Goal: Task Accomplishment & Management: Manage account settings

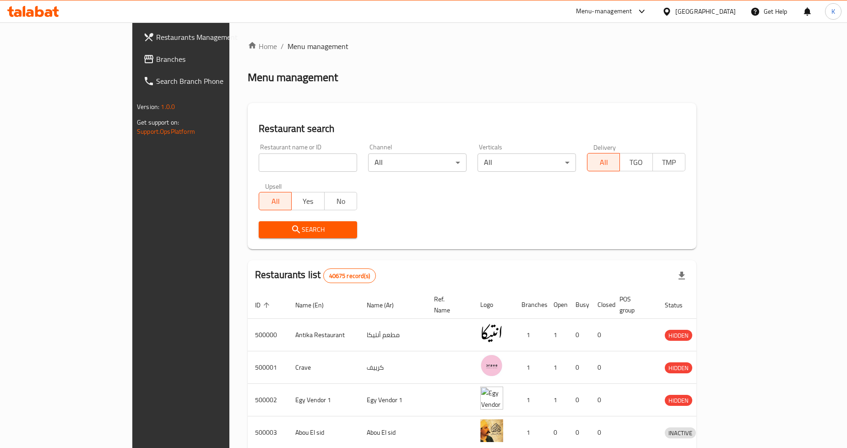
click at [292, 172] on div "Restaurant name or ID Restaurant name or ID" at bounding box center [307, 157] width 109 height 39
click at [300, 162] on input "search" at bounding box center [308, 162] width 98 height 18
paste input "504879"
type input "504879"
click button "Search" at bounding box center [308, 229] width 98 height 17
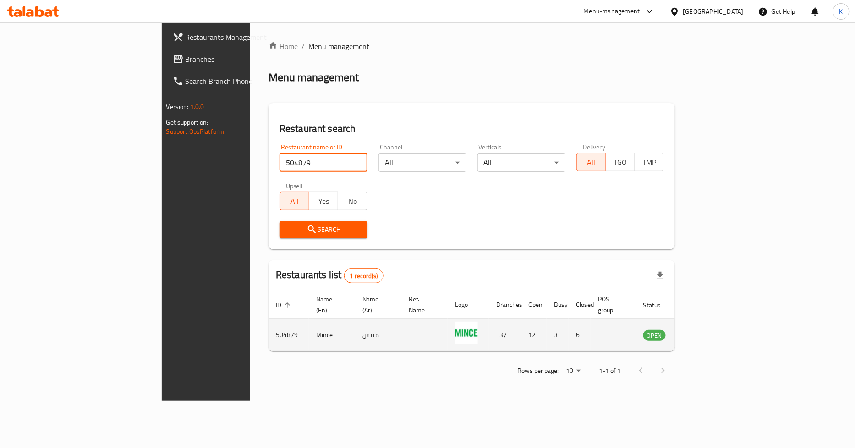
click at [715, 324] on td "enhanced table" at bounding box center [700, 335] width 32 height 33
click at [708, 329] on link "enhanced table" at bounding box center [699, 334] width 17 height 11
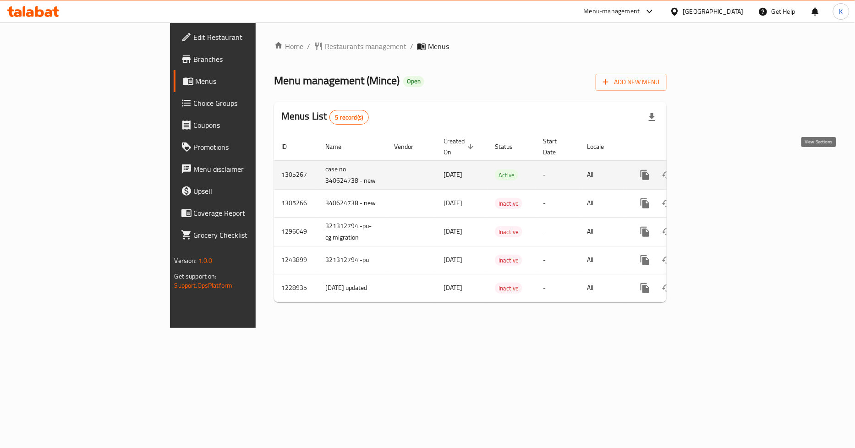
click at [716, 169] on icon "enhanced table" at bounding box center [710, 174] width 11 height 11
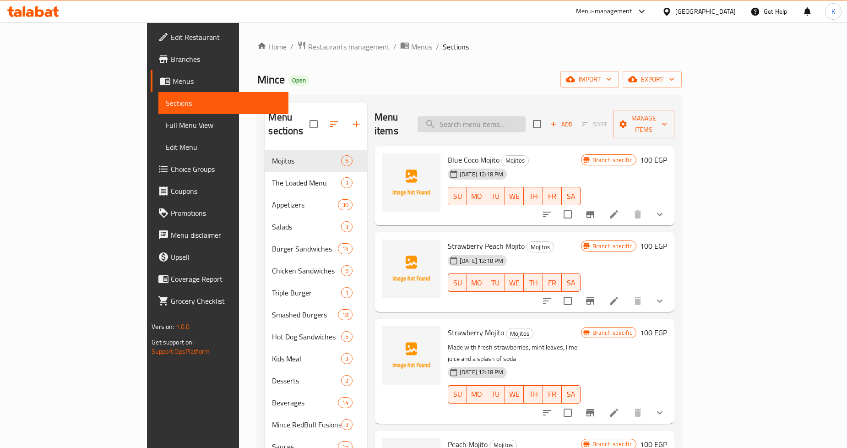
click at [520, 119] on input "search" at bounding box center [472, 124] width 108 height 16
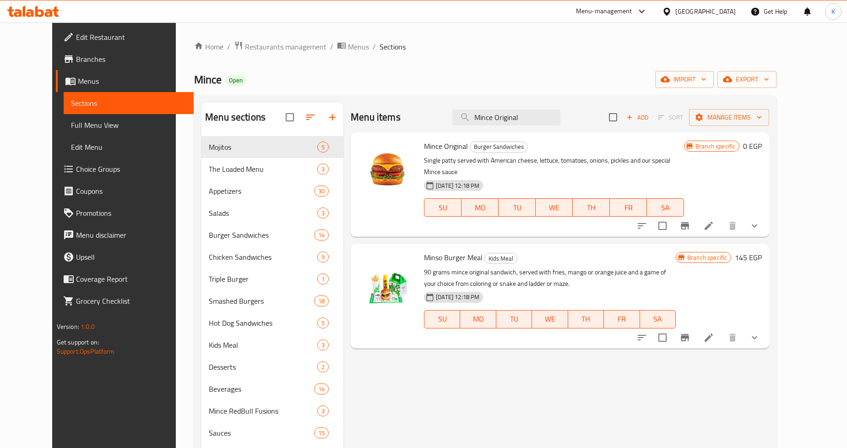
type input "Mince Original"
click at [691, 220] on icon "Branch-specific-item" at bounding box center [685, 225] width 11 height 11
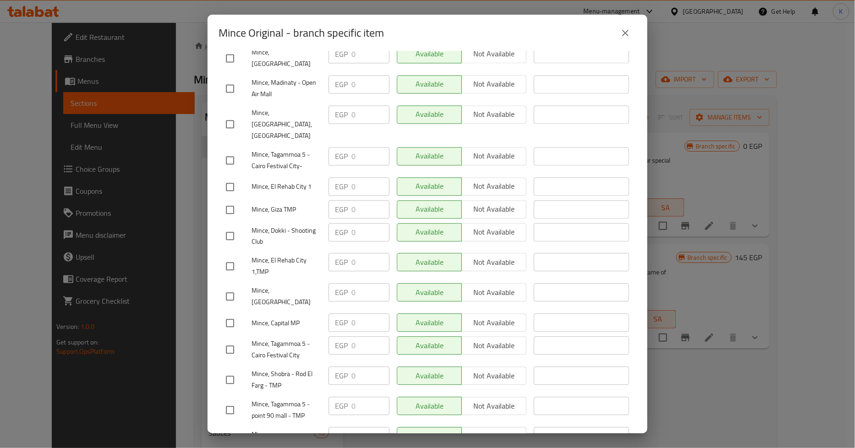
scroll to position [815, 0]
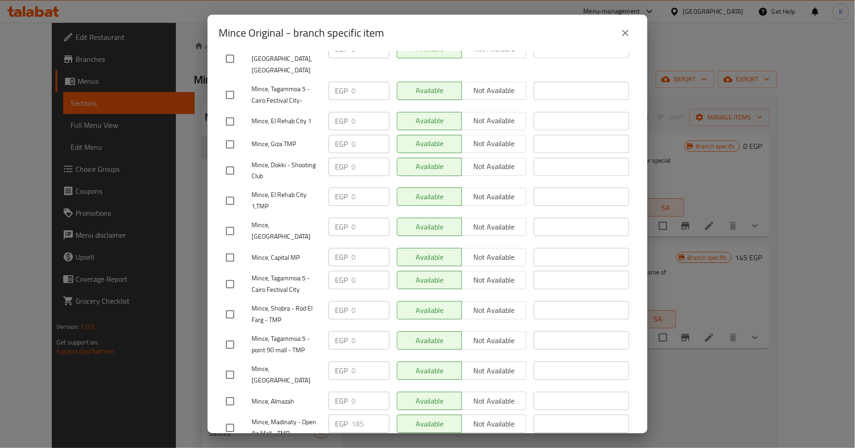
click at [630, 33] on icon "close" at bounding box center [625, 32] width 11 height 11
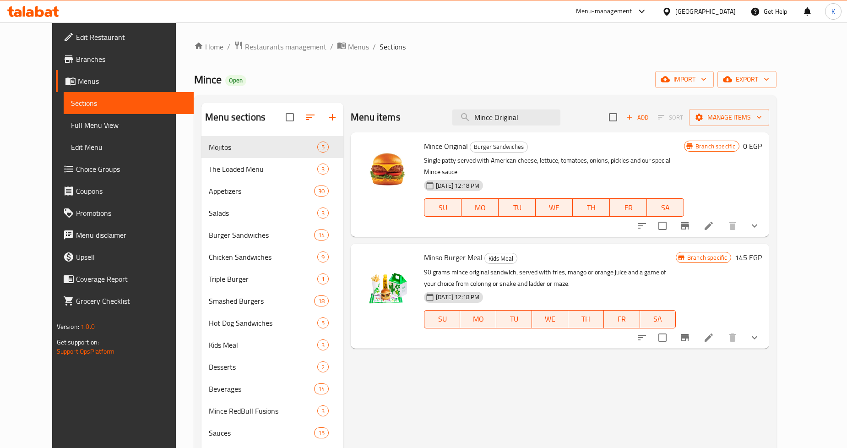
click at [760, 220] on icon "show more" at bounding box center [754, 225] width 11 height 11
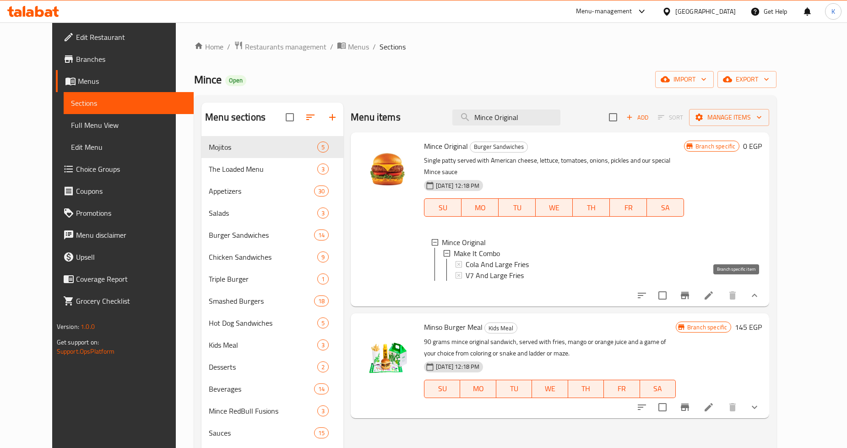
click at [689, 292] on icon "Branch-specific-item" at bounding box center [685, 295] width 8 height 7
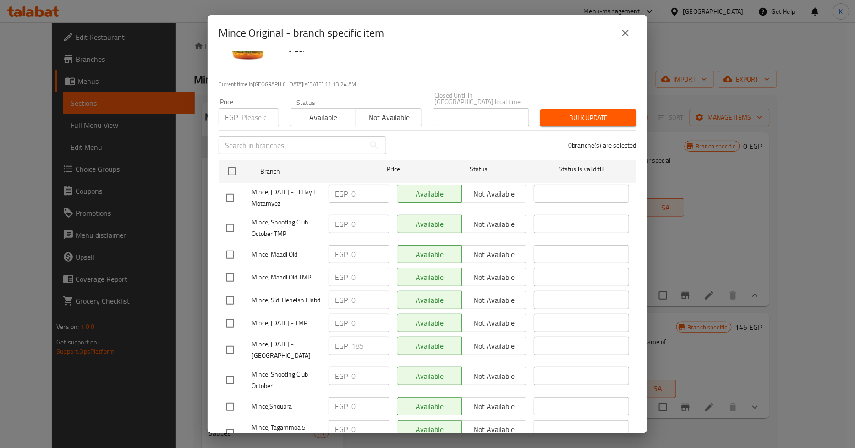
scroll to position [0, 0]
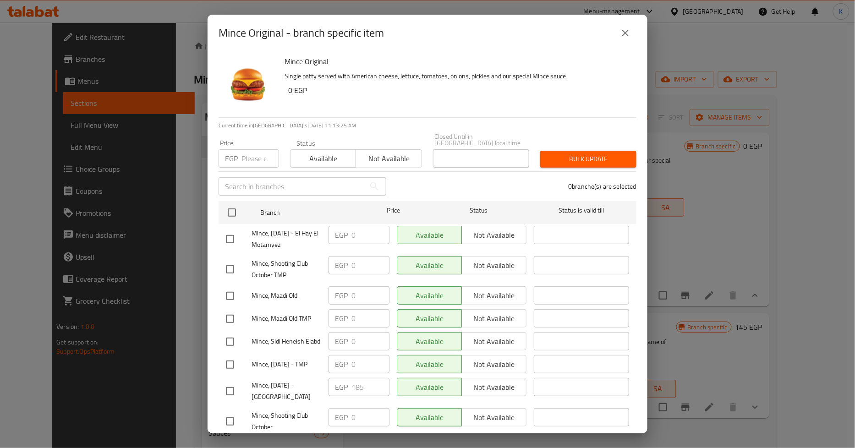
click at [638, 31] on div "Mince Original - branch specific item" at bounding box center [427, 33] width 440 height 37
click at [632, 31] on button "close" at bounding box center [625, 33] width 22 height 22
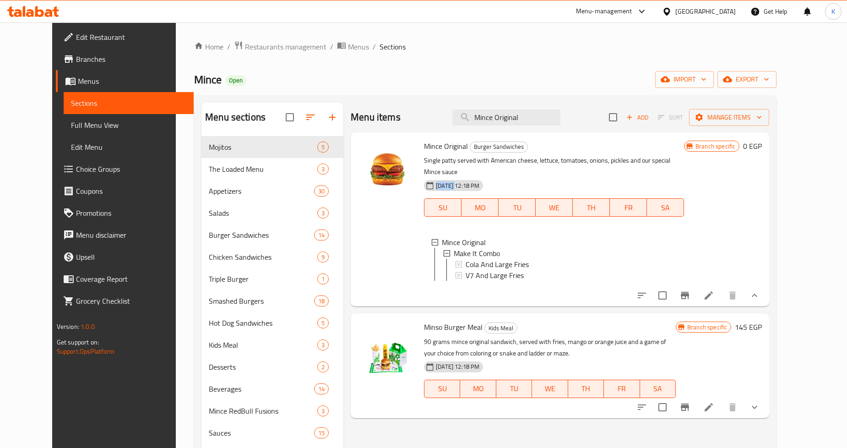
drag, startPoint x: 422, startPoint y: 176, endPoint x: 443, endPoint y: 176, distance: 21.5
click at [443, 181] on span "[DATE] 12:18 PM" at bounding box center [457, 185] width 51 height 9
click at [722, 293] on li at bounding box center [709, 295] width 26 height 16
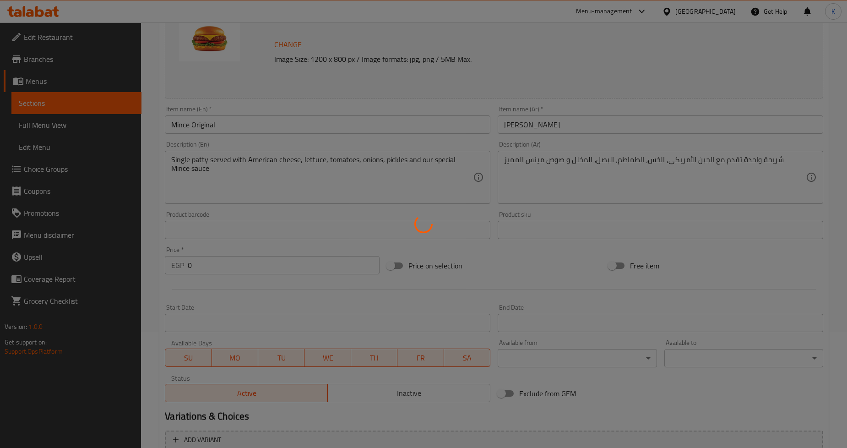
scroll to position [226, 0]
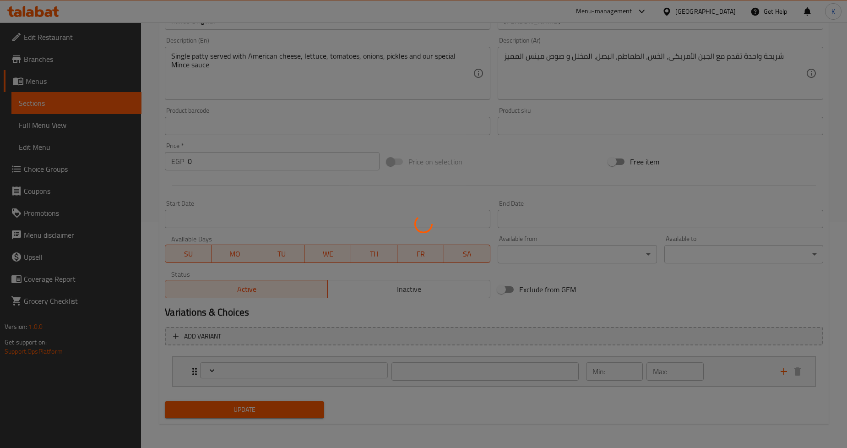
type input "إجعله كومبو"
type input "0"
type input "1"
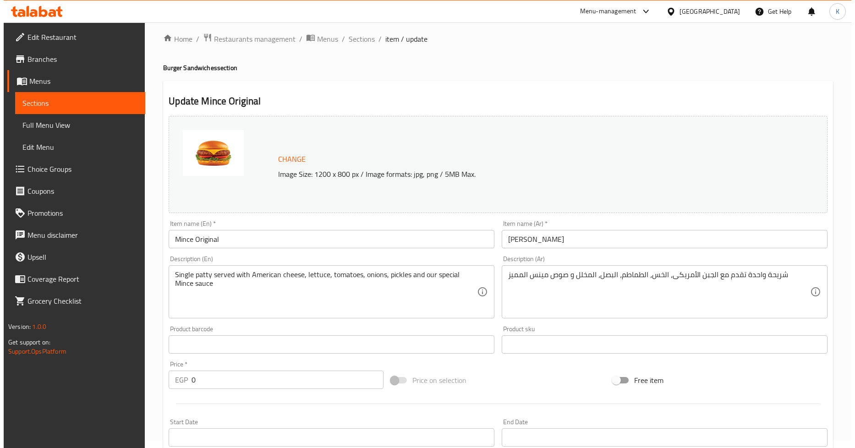
scroll to position [0, 0]
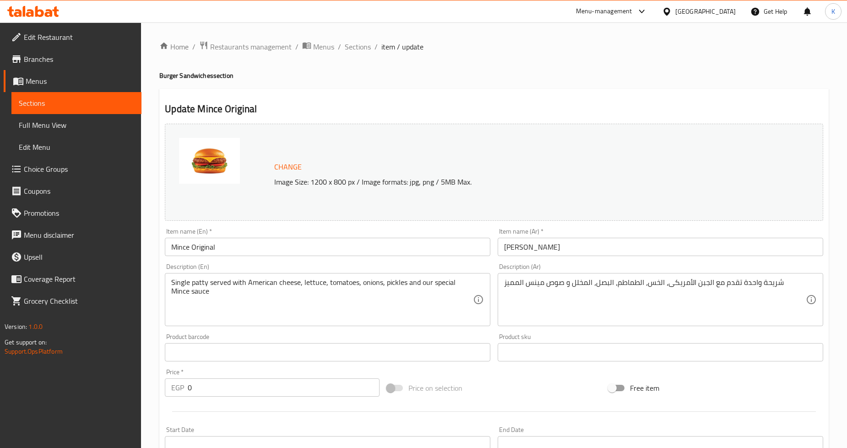
drag, startPoint x: 369, startPoint y: 50, endPoint x: 548, endPoint y: 91, distance: 183.6
click at [369, 50] on span "Sections" at bounding box center [358, 46] width 26 height 11
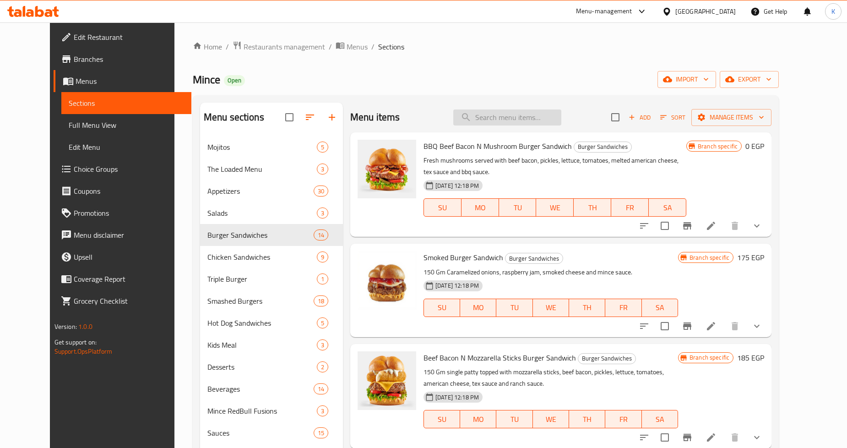
click at [555, 117] on input "search" at bounding box center [507, 117] width 108 height 16
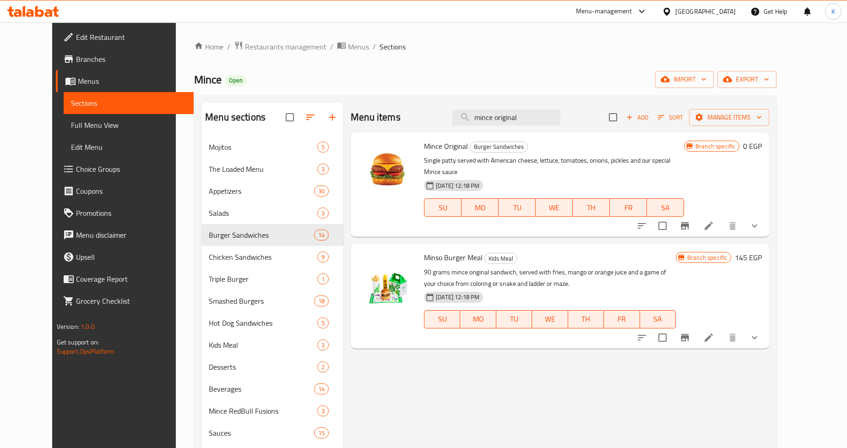
type input "mince original"
click at [691, 220] on icon "Branch-specific-item" at bounding box center [685, 225] width 11 height 11
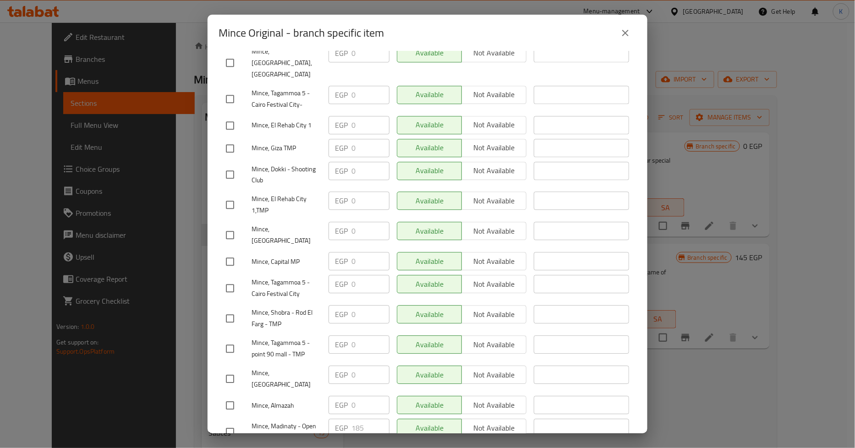
scroll to position [815, 0]
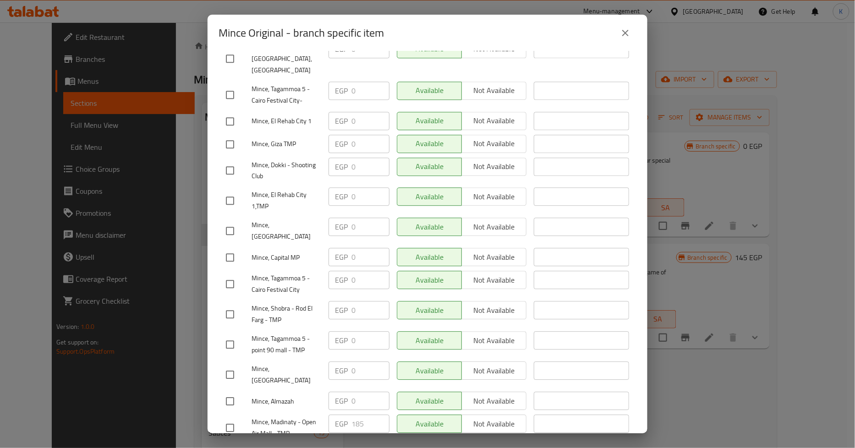
click at [338, 415] on div "EGP 185 ​" at bounding box center [358, 424] width 61 height 18
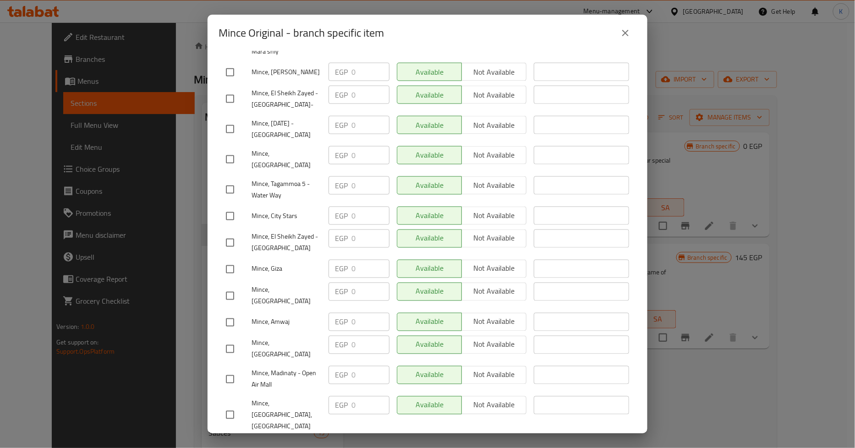
scroll to position [0, 0]
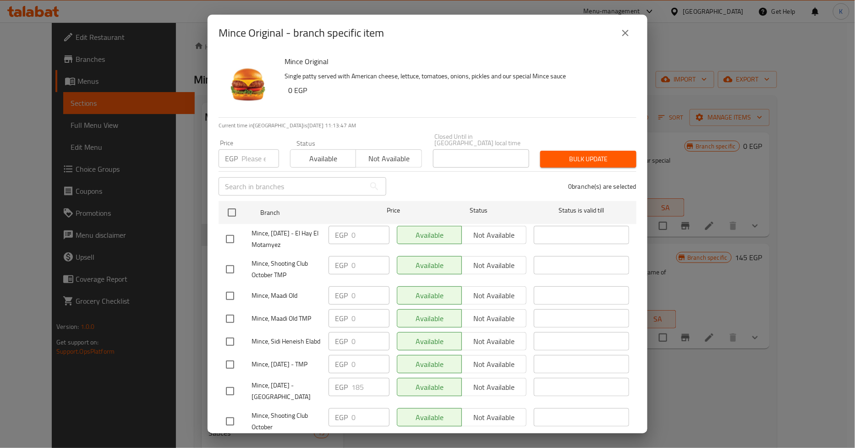
click at [623, 33] on icon "close" at bounding box center [625, 32] width 11 height 11
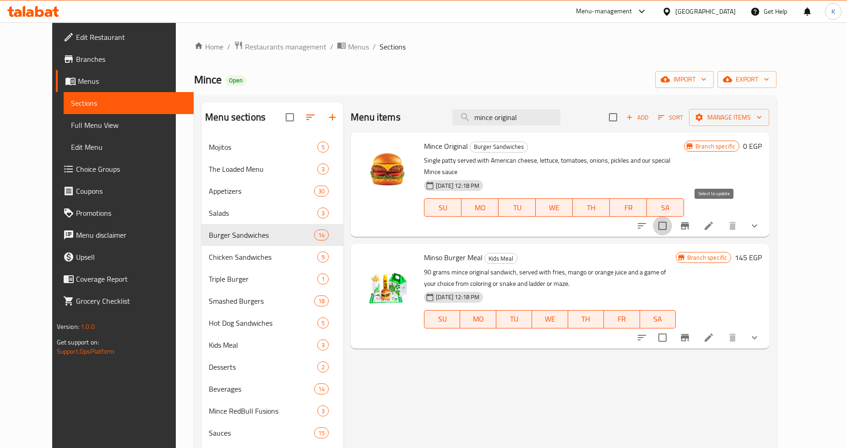
click at [672, 217] on input "checkbox" at bounding box center [662, 225] width 19 height 19
click at [762, 122] on span "Manage items" at bounding box center [729, 117] width 65 height 11
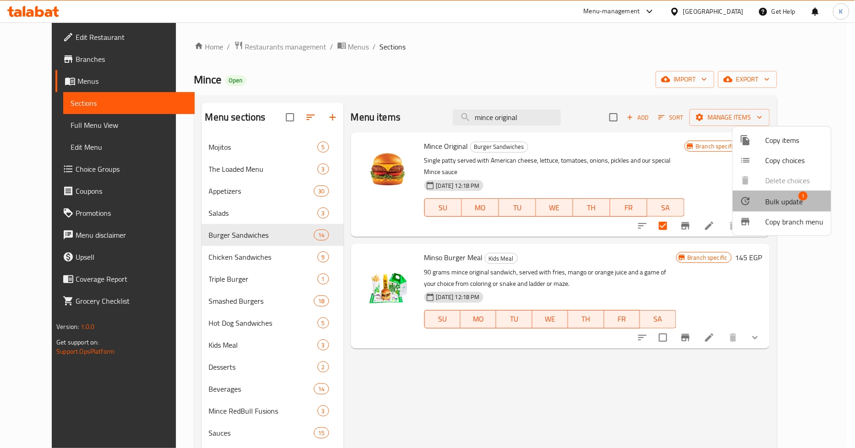
click at [781, 201] on span "Bulk update" at bounding box center [784, 201] width 38 height 11
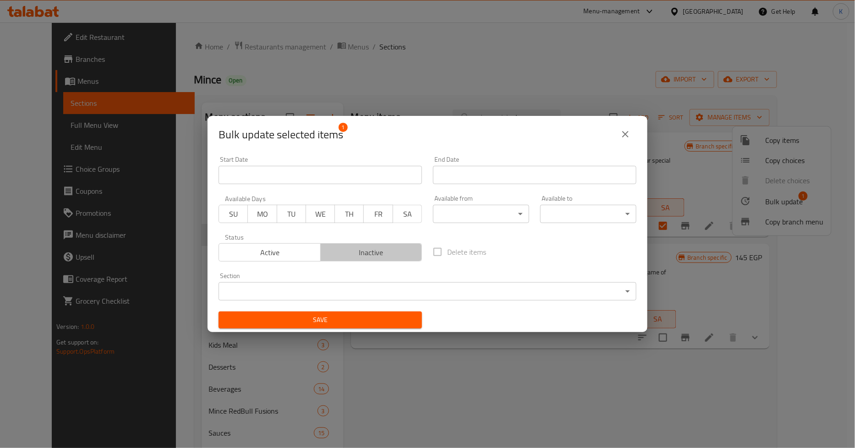
click at [380, 256] on span "Inactive" at bounding box center [371, 252] width 94 height 13
click at [367, 327] on button "Save" at bounding box center [319, 319] width 203 height 17
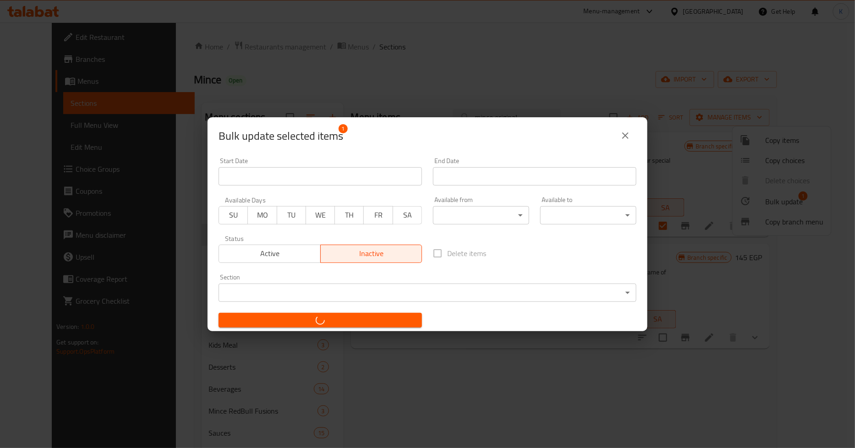
checkbox input "false"
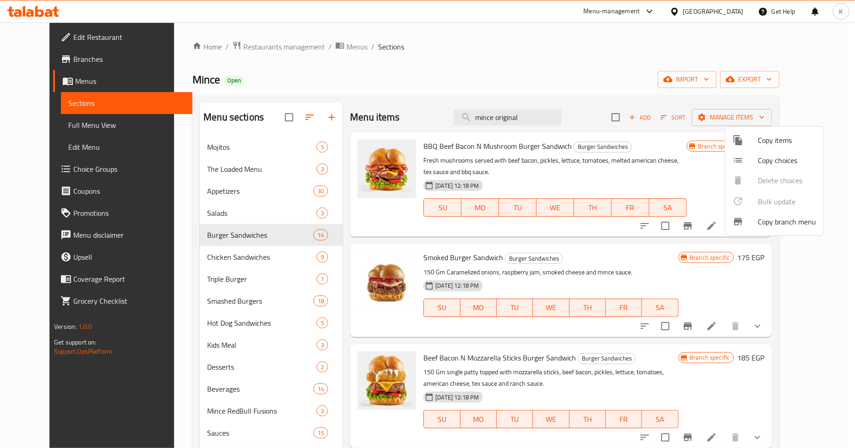
click at [576, 71] on div at bounding box center [427, 224] width 855 height 448
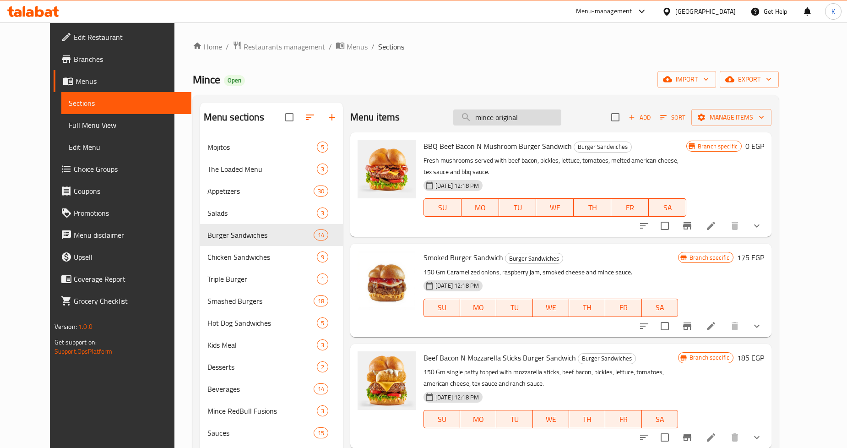
click at [559, 117] on input "mince original" at bounding box center [507, 117] width 108 height 16
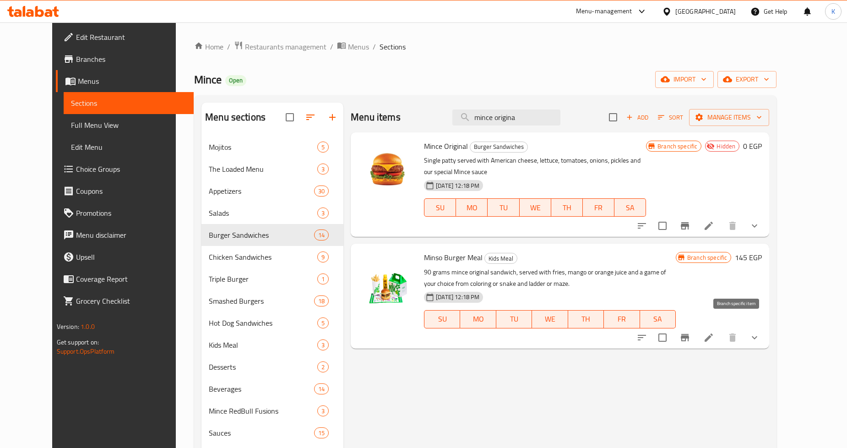
type input "mince origina"
click at [691, 332] on icon "Branch-specific-item" at bounding box center [685, 337] width 11 height 11
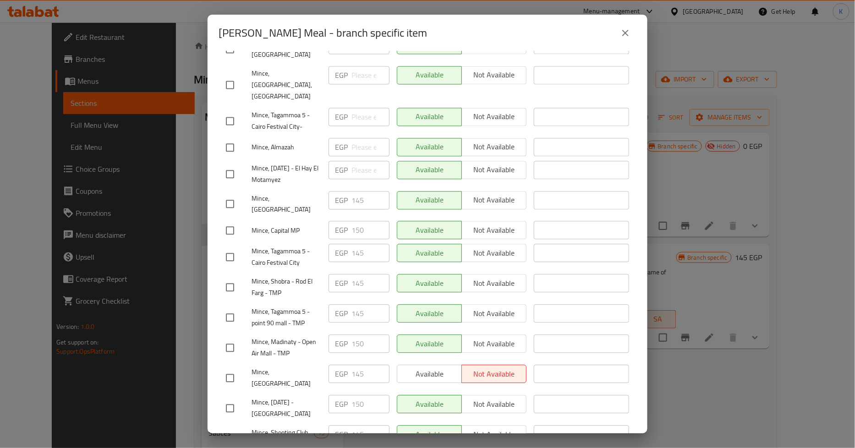
scroll to position [815, 0]
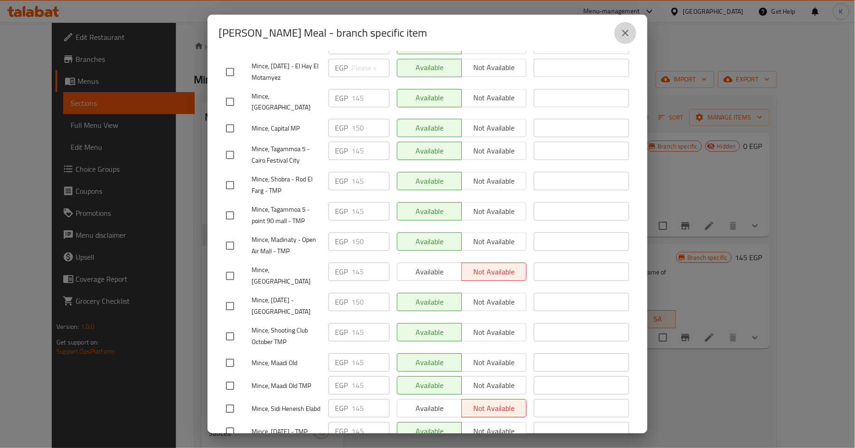
click at [624, 35] on icon "close" at bounding box center [625, 32] width 11 height 11
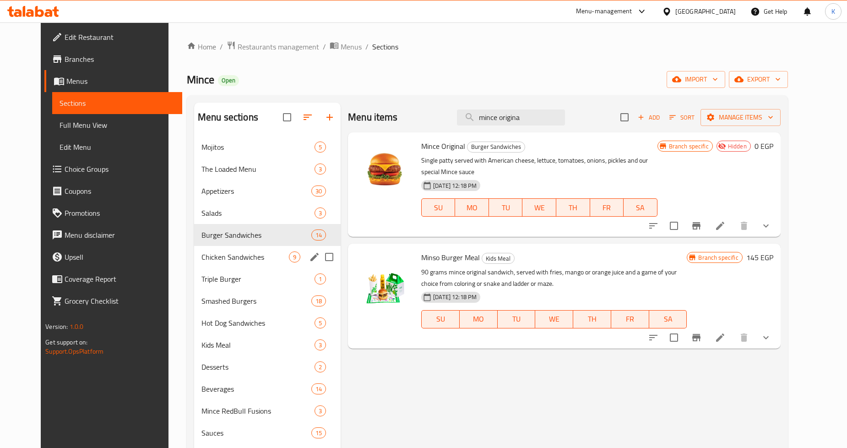
click at [254, 250] on div "Chicken Sandwiches 9" at bounding box center [267, 257] width 147 height 22
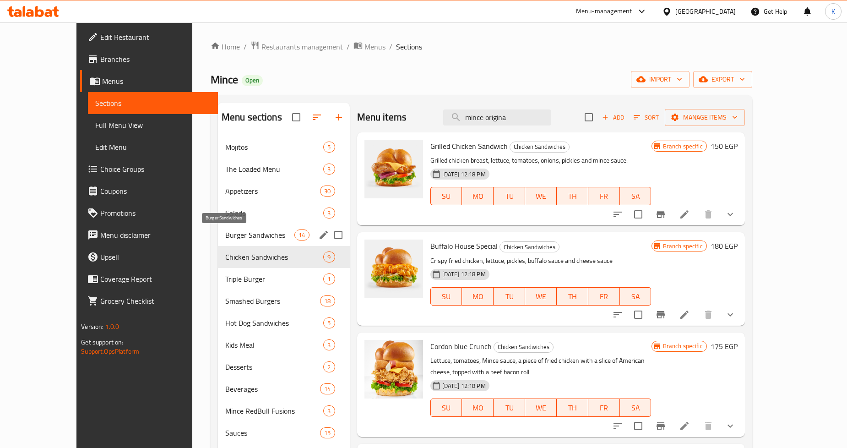
click at [230, 236] on span "Burger Sandwiches" at bounding box center [259, 234] width 69 height 11
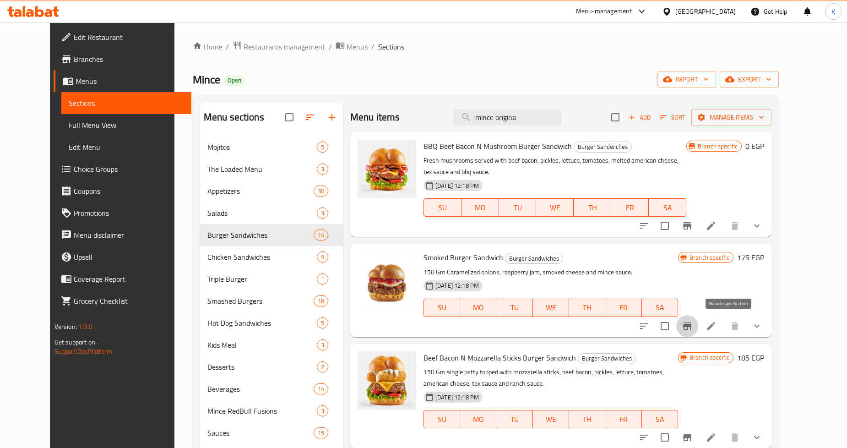
click at [693, 321] on icon "Branch-specific-item" at bounding box center [687, 326] width 11 height 11
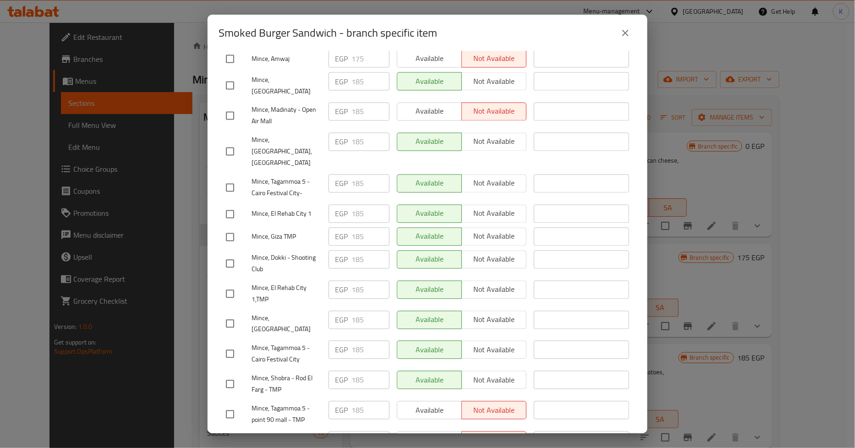
scroll to position [815, 0]
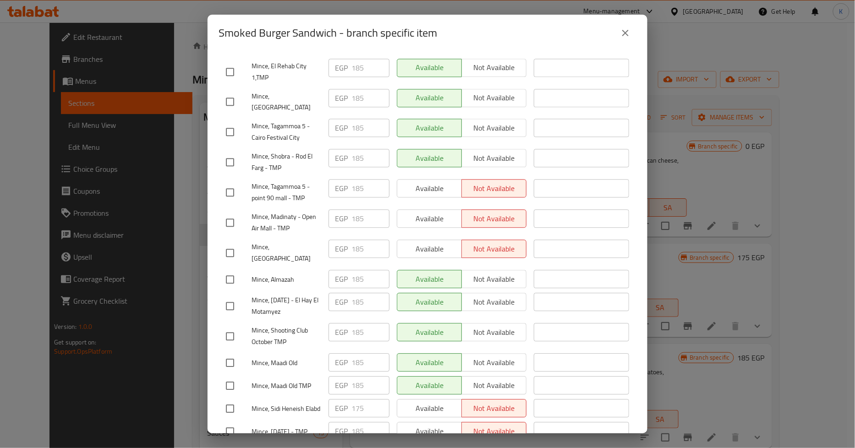
click at [619, 32] on button "close" at bounding box center [625, 33] width 22 height 22
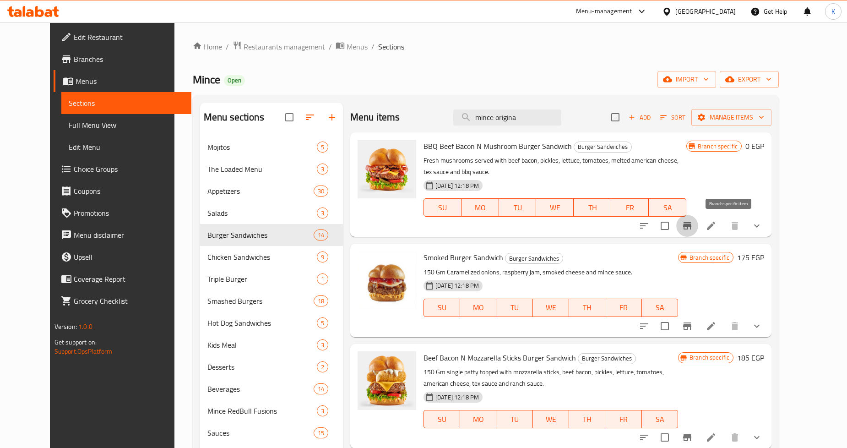
click at [692, 225] on icon "Branch-specific-item" at bounding box center [687, 225] width 8 height 7
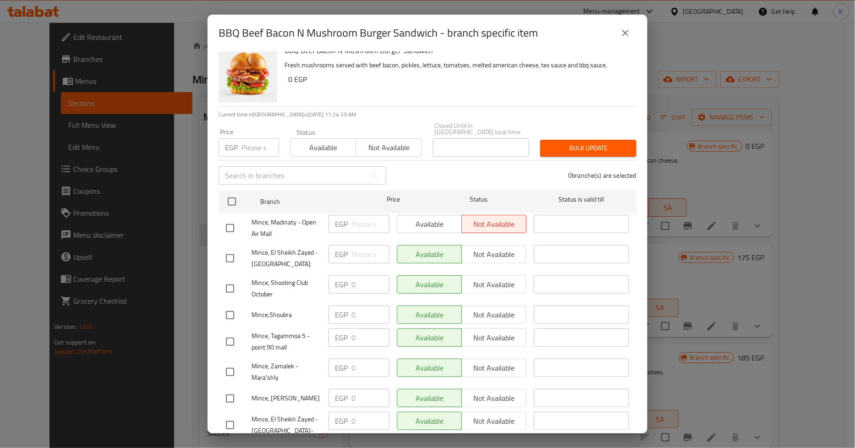
scroll to position [0, 0]
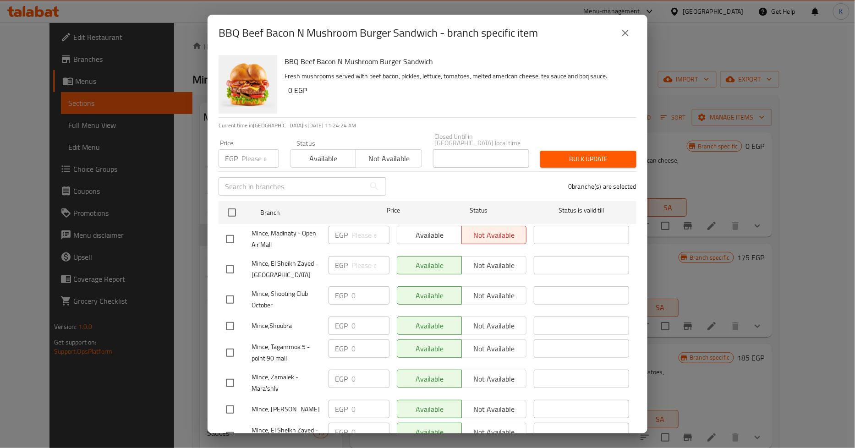
click at [626, 34] on icon "close" at bounding box center [625, 33] width 6 height 6
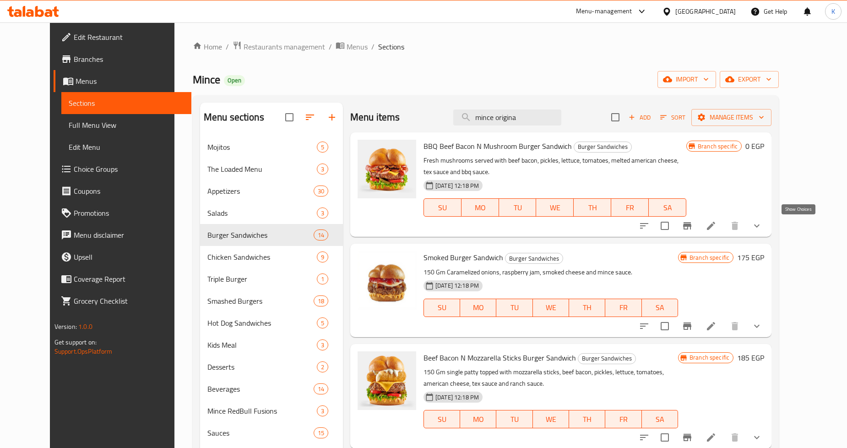
click at [763, 229] on icon "show more" at bounding box center [757, 225] width 11 height 11
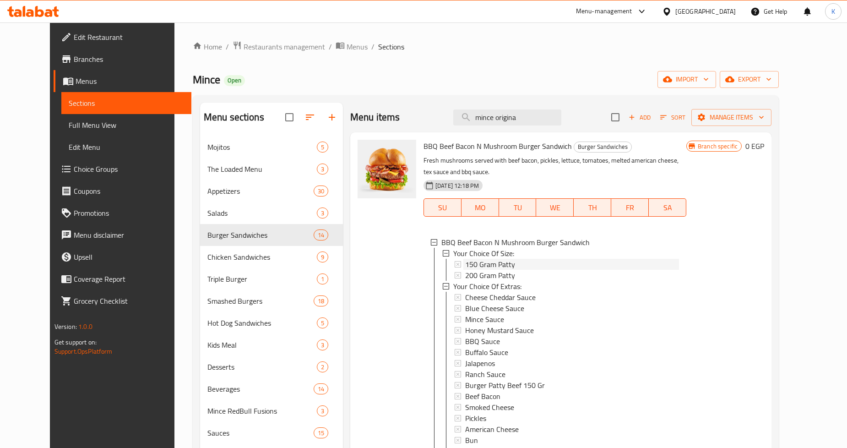
click at [506, 265] on div "150 Gram Patty" at bounding box center [572, 264] width 214 height 11
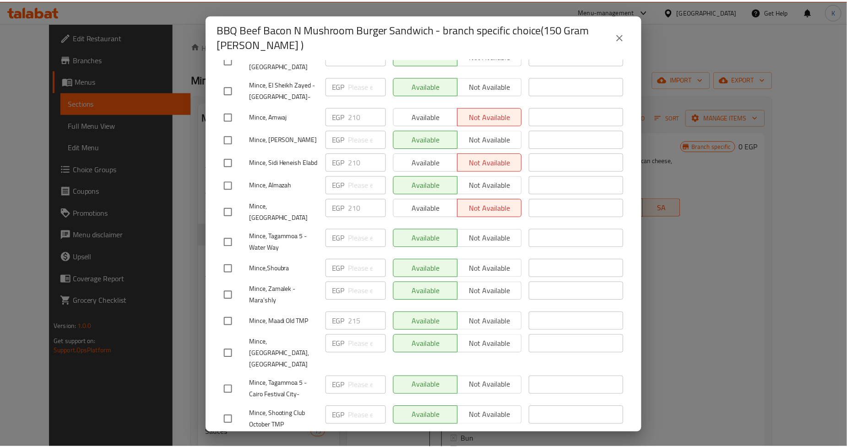
scroll to position [110, 0]
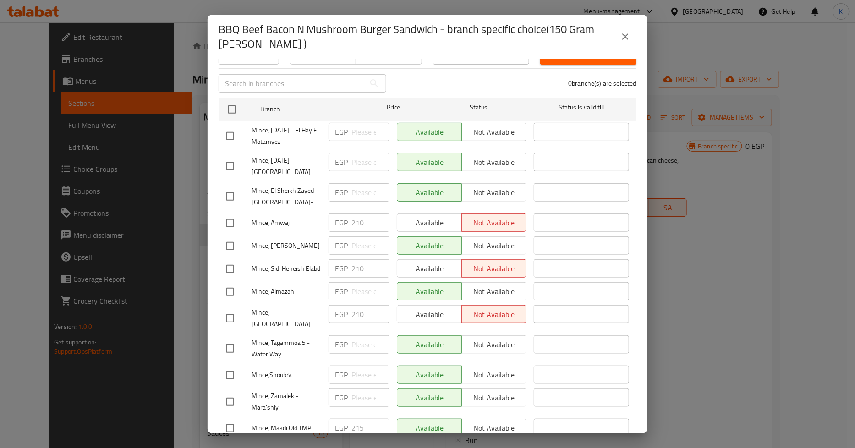
click at [628, 36] on icon "close" at bounding box center [625, 36] width 11 height 11
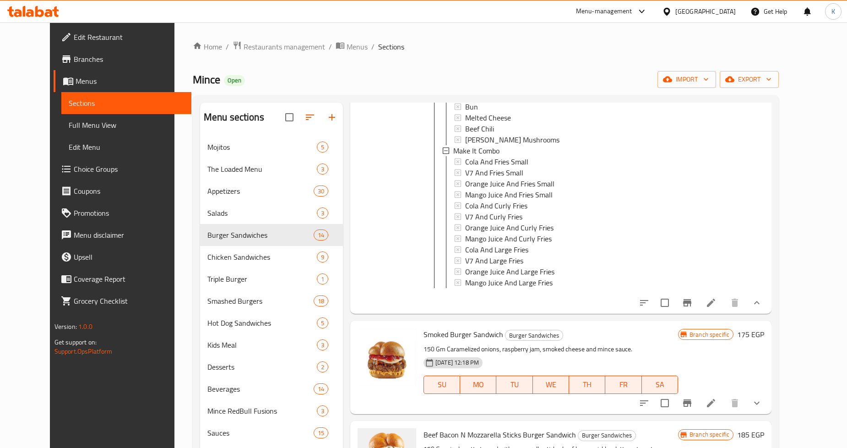
scroll to position [407, 0]
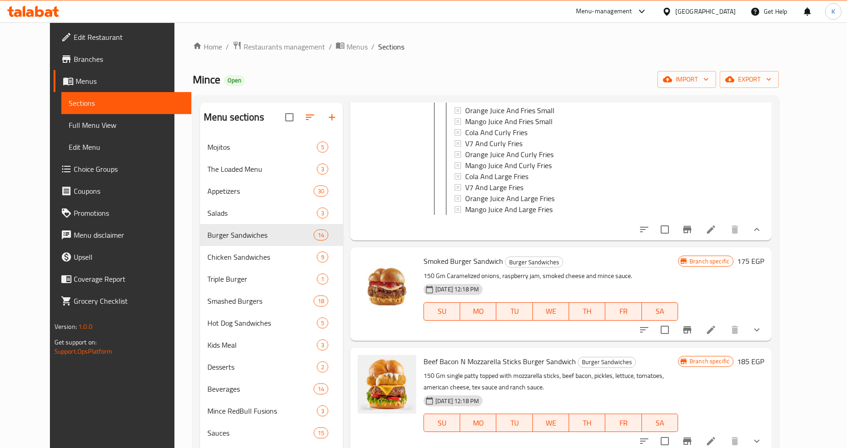
click at [724, 234] on li at bounding box center [712, 229] width 26 height 16
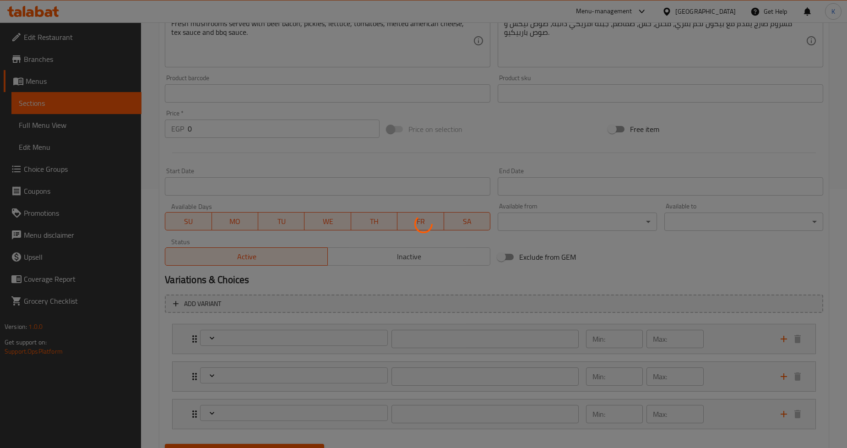
scroll to position [301, 0]
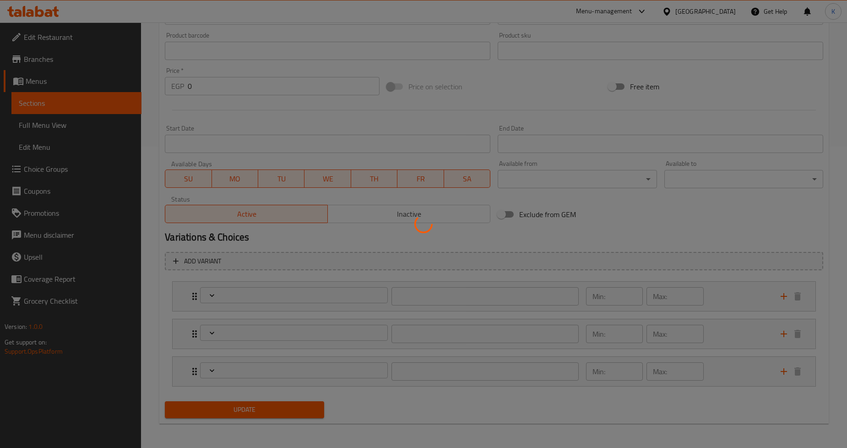
type input "إختيارك من الحجم:"
type input "1"
type input "إختيارك من الإضافات:"
type input "0"
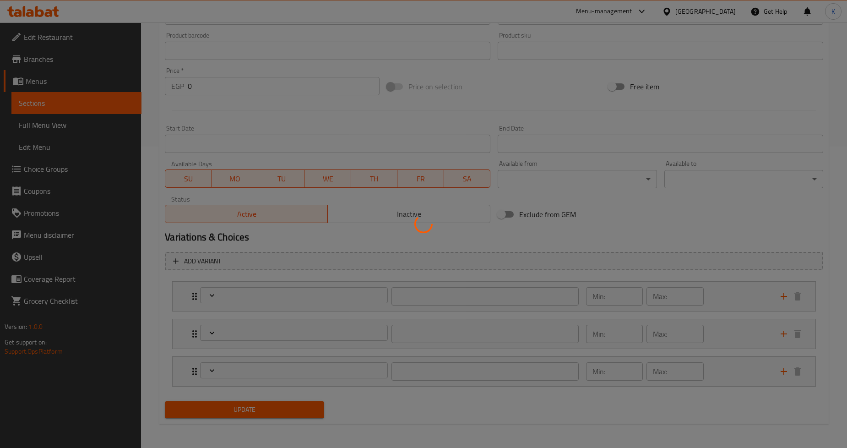
type input "15"
type input "إجعله كومبو"
type input "0"
type input "1"
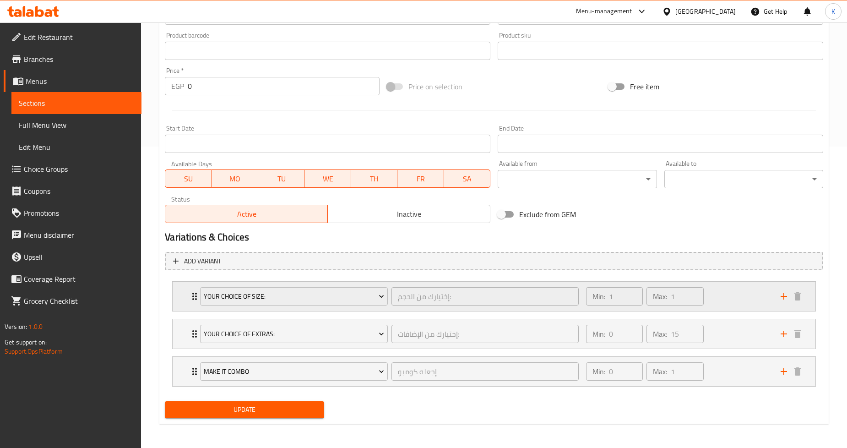
click at [729, 297] on div "Min: 1 ​ Max: 1 ​" at bounding box center [678, 296] width 195 height 29
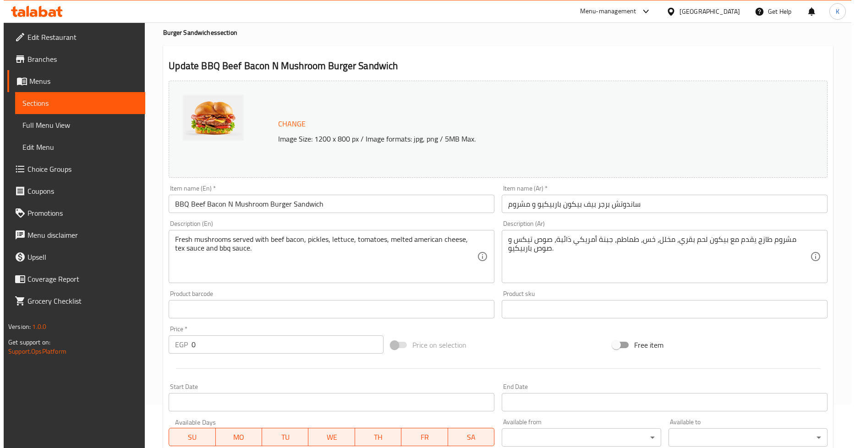
scroll to position [0, 0]
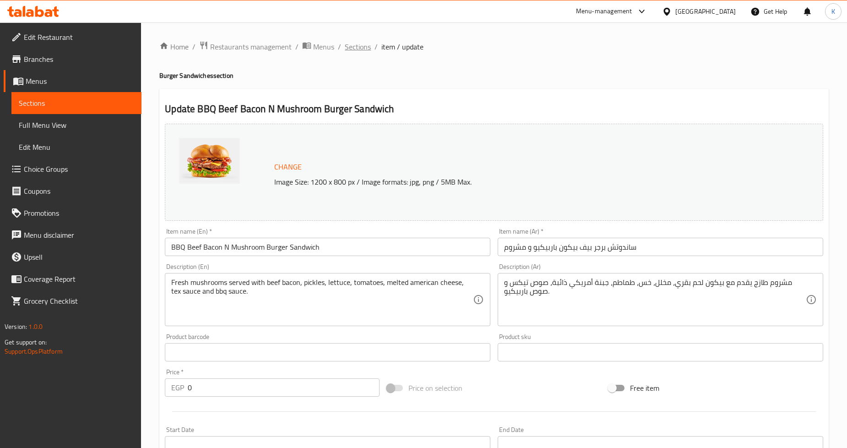
click at [364, 48] on span "Sections" at bounding box center [358, 46] width 26 height 11
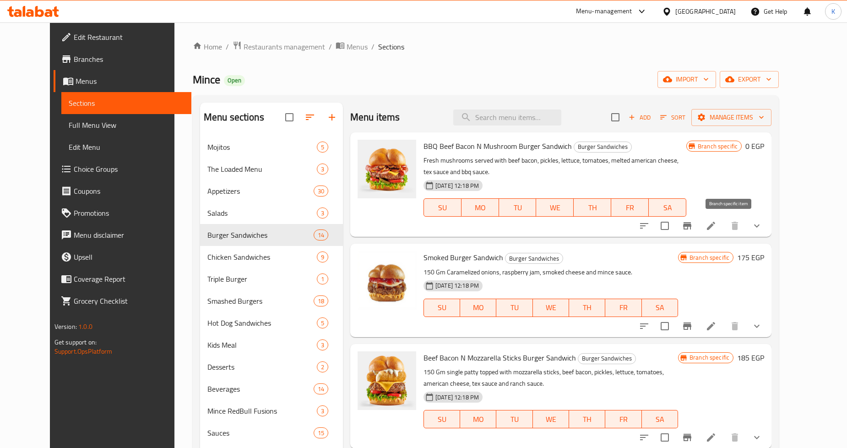
click at [699, 232] on button "Branch-specific-item" at bounding box center [688, 226] width 22 height 22
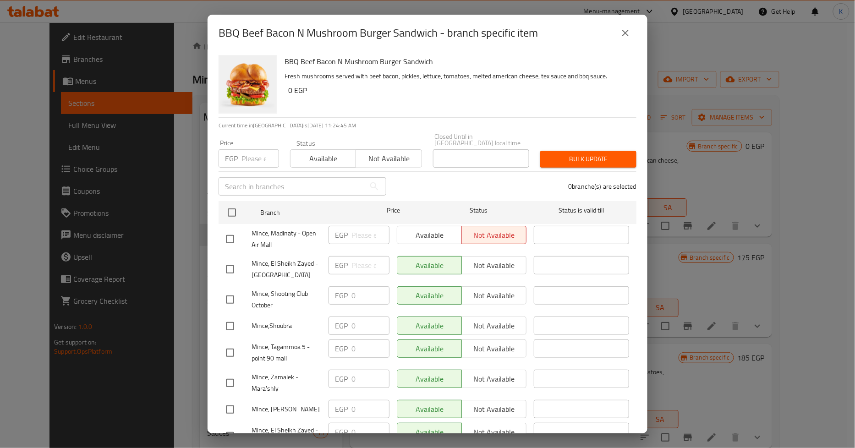
click at [627, 33] on icon "close" at bounding box center [625, 32] width 11 height 11
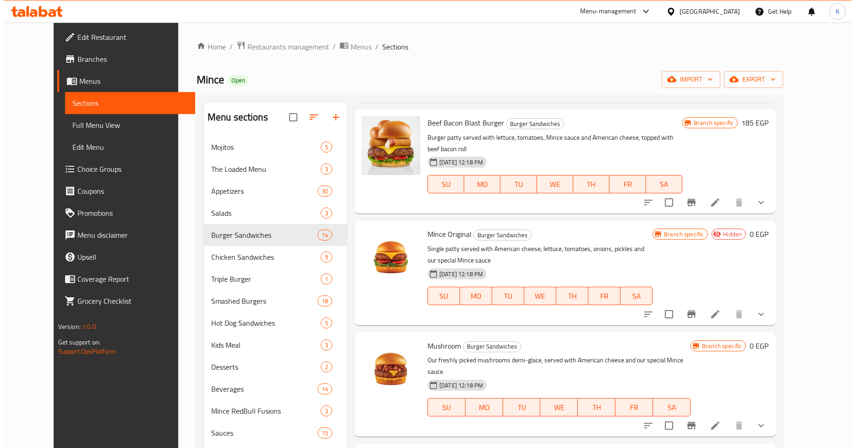
scroll to position [1018, 0]
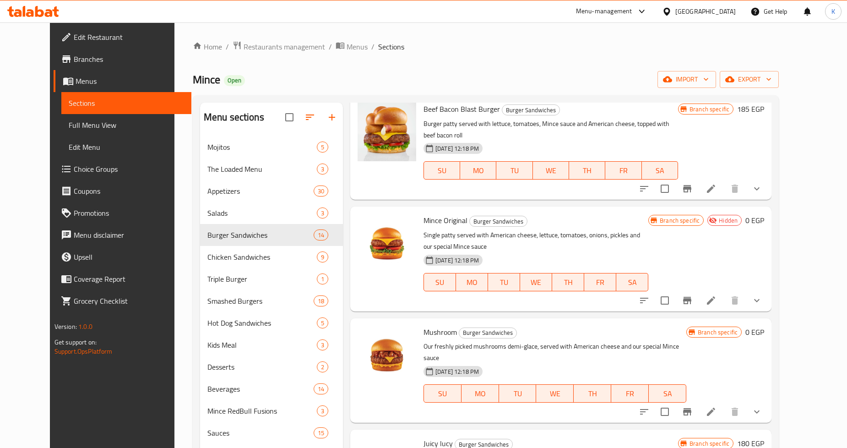
click at [699, 178] on button "Branch-specific-item" at bounding box center [688, 189] width 22 height 22
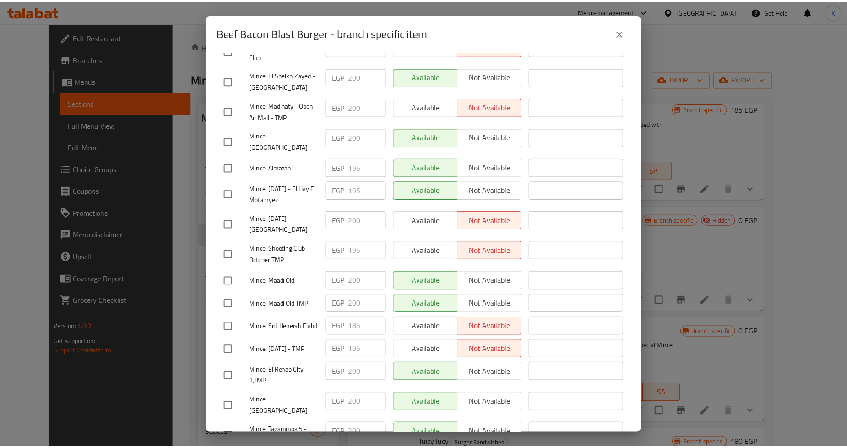
scroll to position [815, 0]
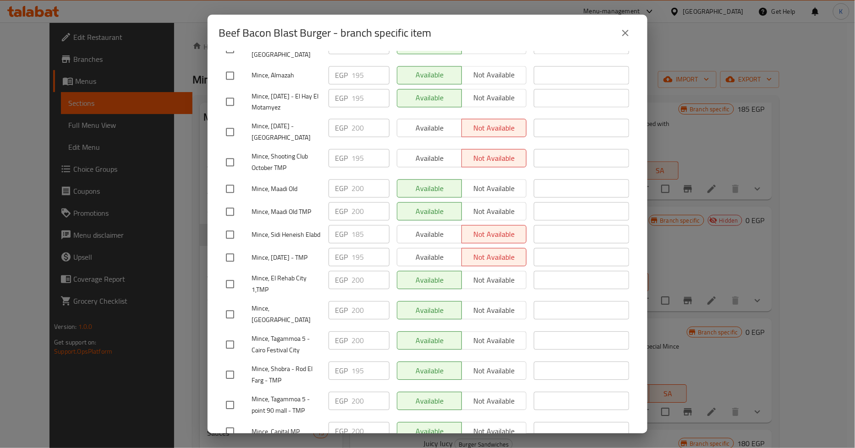
click at [635, 35] on button "close" at bounding box center [625, 33] width 22 height 22
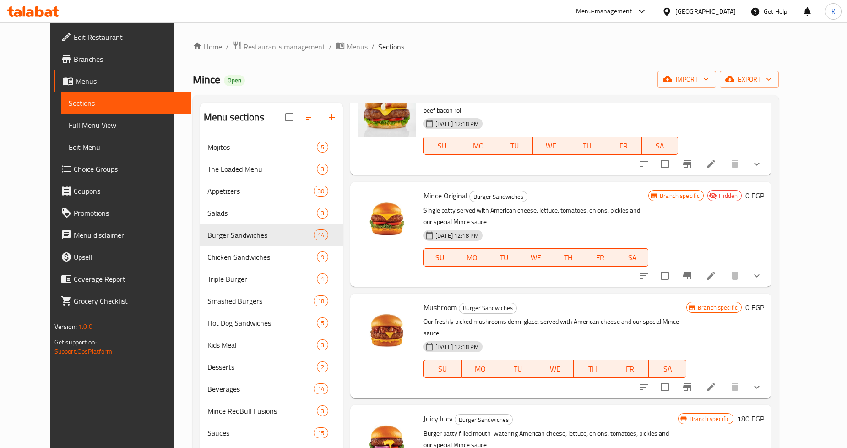
scroll to position [1055, 0]
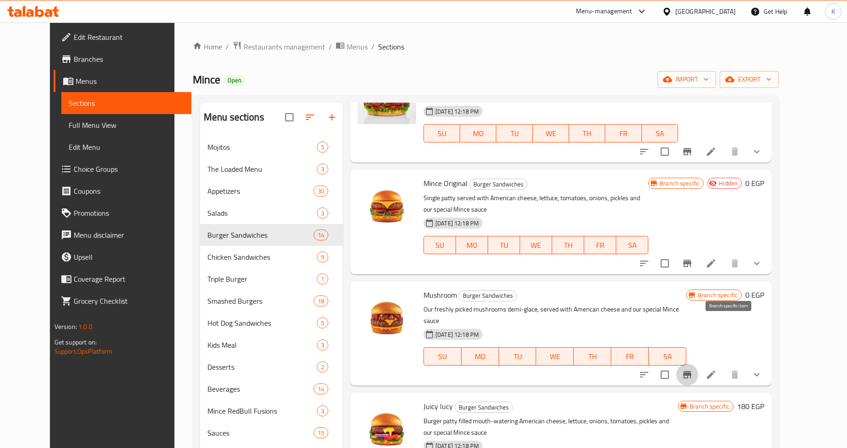
click at [693, 369] on icon "Branch-specific-item" at bounding box center [687, 374] width 11 height 11
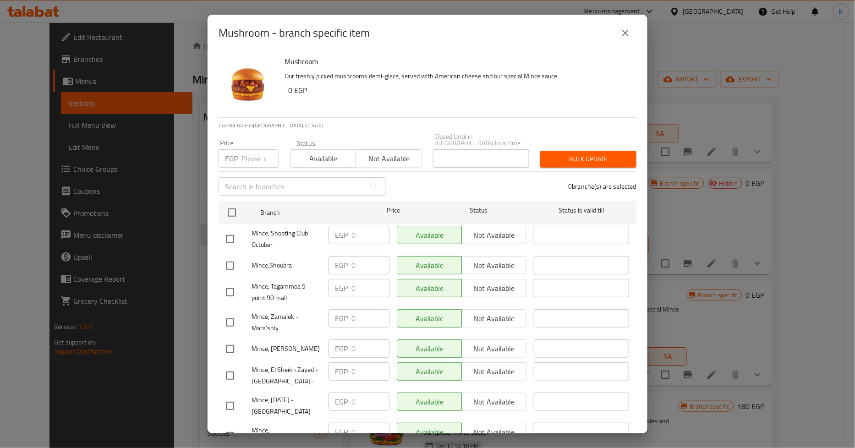
click at [621, 34] on icon "close" at bounding box center [625, 32] width 11 height 11
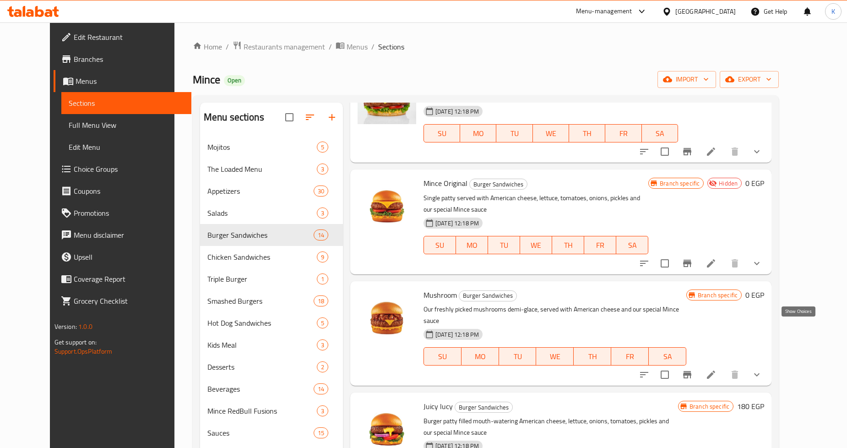
click at [763, 369] on icon "show more" at bounding box center [757, 374] width 11 height 11
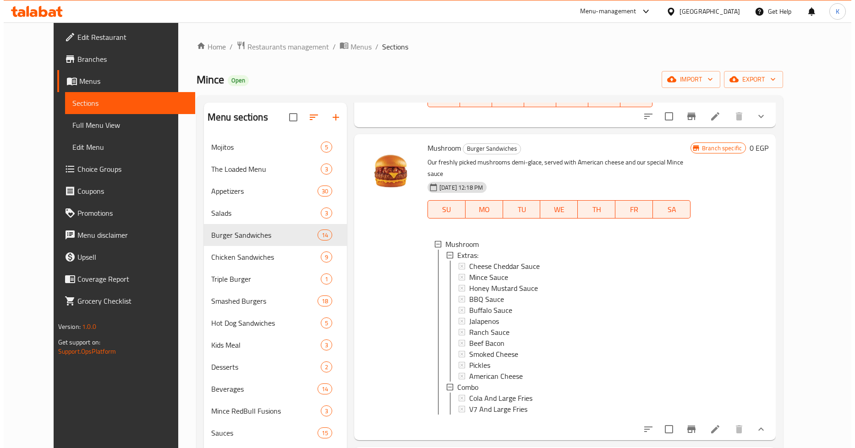
scroll to position [1213, 0]
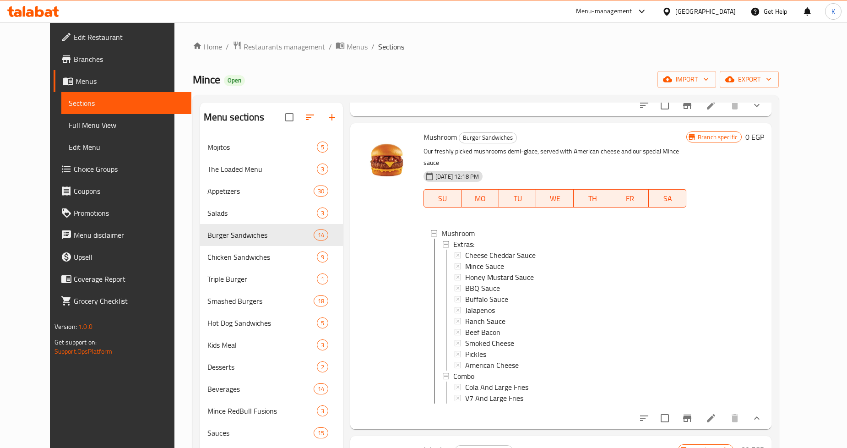
click at [692, 415] on icon "Branch-specific-item" at bounding box center [687, 418] width 8 height 7
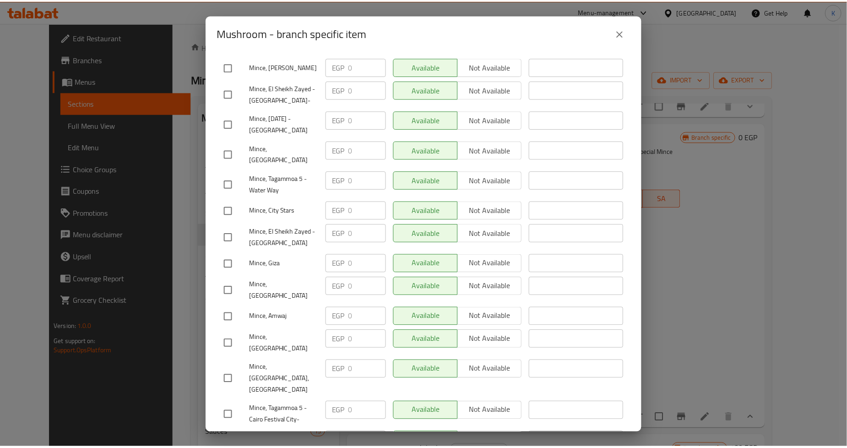
scroll to position [305, 0]
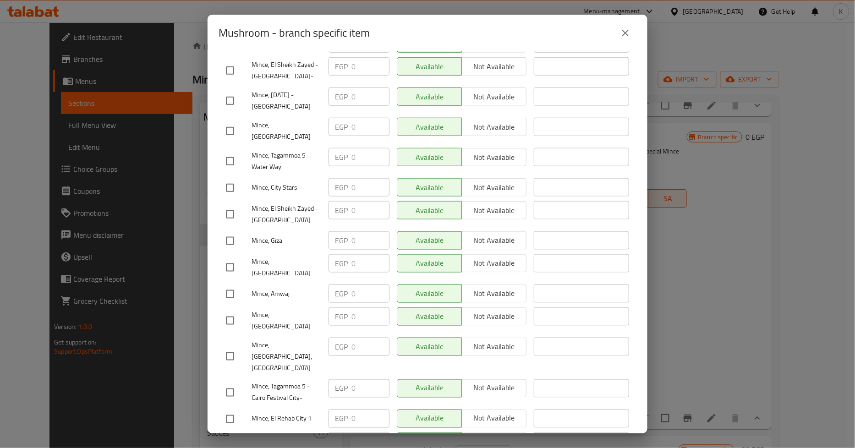
click at [620, 31] on icon "close" at bounding box center [625, 32] width 11 height 11
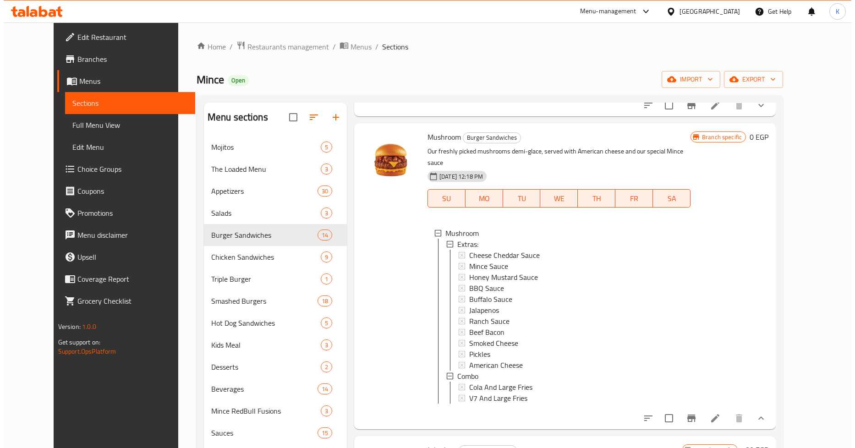
scroll to position [1162, 0]
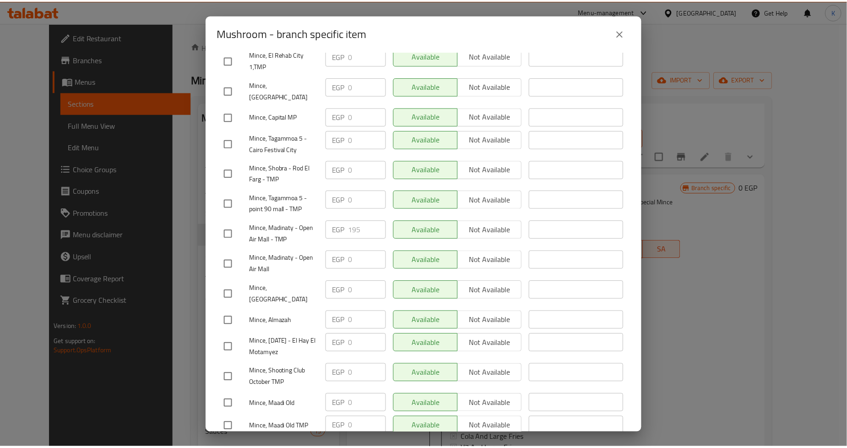
scroll to position [815, 0]
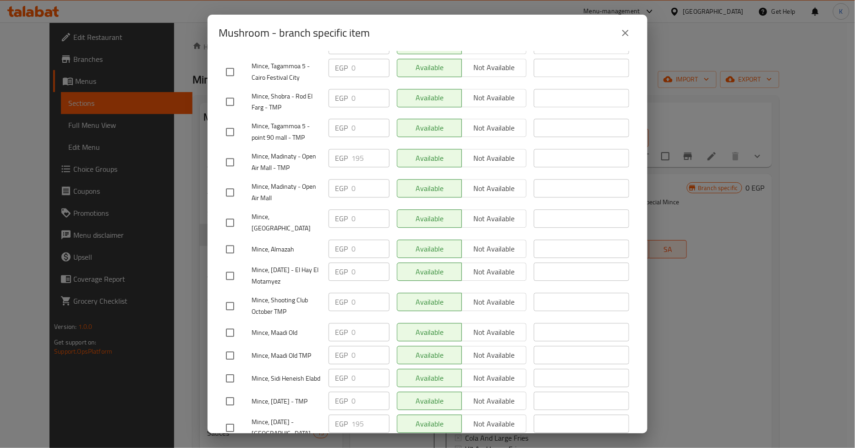
click at [628, 35] on icon "close" at bounding box center [625, 33] width 6 height 6
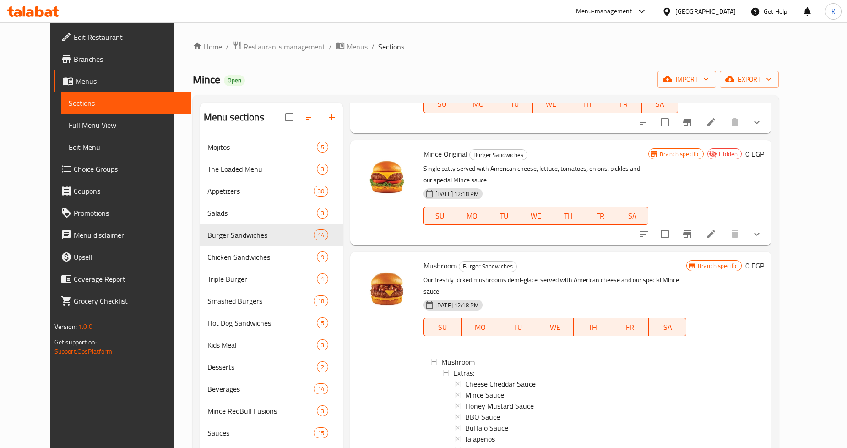
scroll to position [1010, 0]
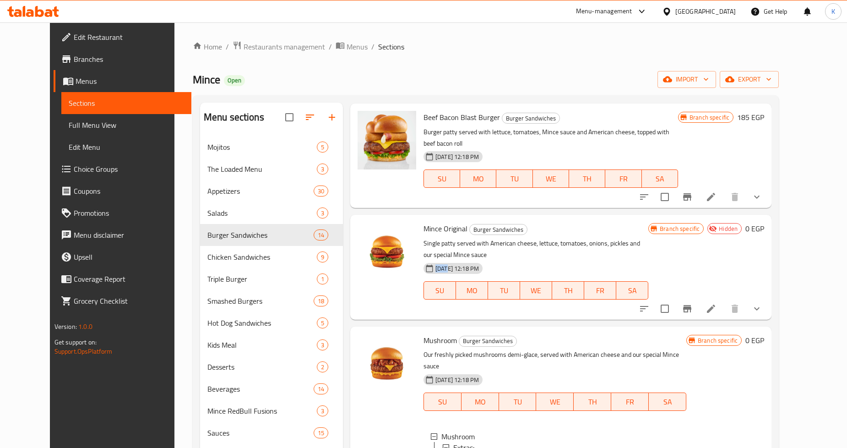
drag, startPoint x: 424, startPoint y: 231, endPoint x: 437, endPoint y: 234, distance: 13.0
click at [437, 264] on span "[DATE] 12:18 PM" at bounding box center [457, 268] width 51 height 9
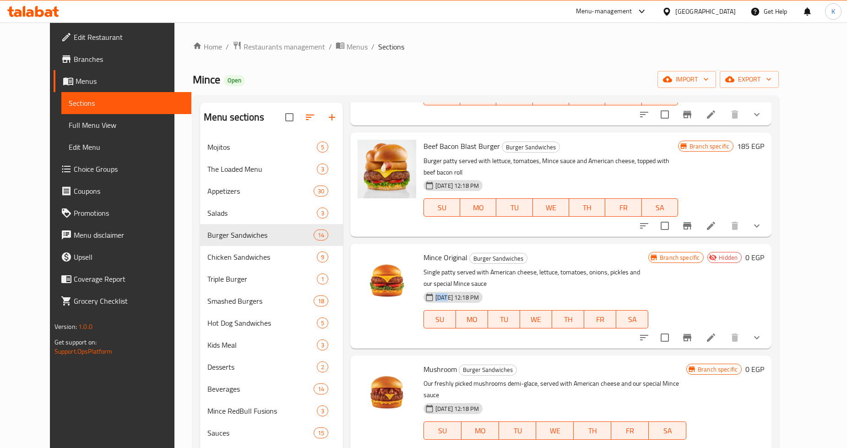
scroll to position [908, 0]
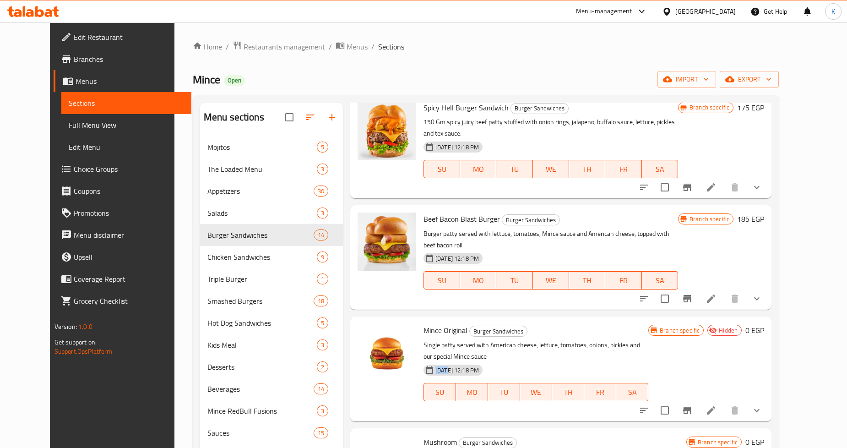
drag, startPoint x: 436, startPoint y: 235, endPoint x: 476, endPoint y: 236, distance: 40.8
click at [475, 254] on span "[DATE] 12:18 PM" at bounding box center [457, 258] width 51 height 9
click at [763, 293] on icon "show more" at bounding box center [757, 298] width 11 height 11
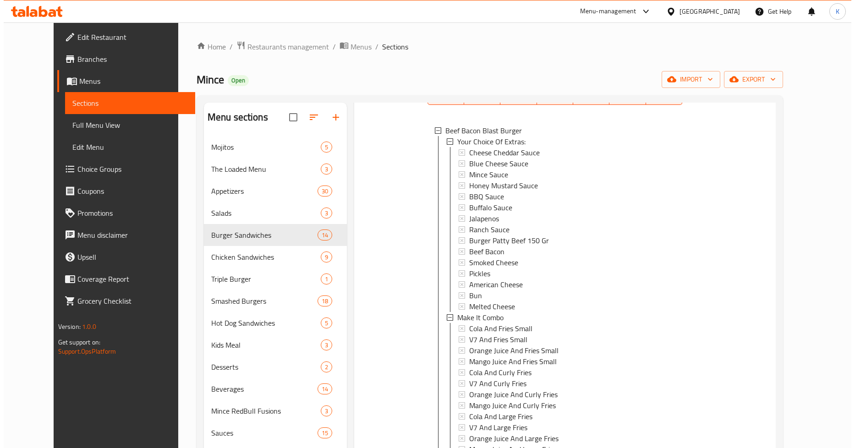
scroll to position [1213, 0]
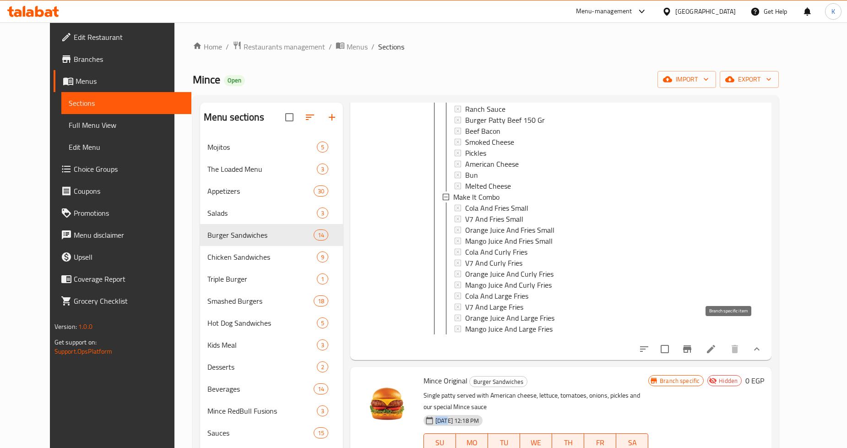
click at [699, 338] on button "Branch-specific-item" at bounding box center [688, 349] width 22 height 22
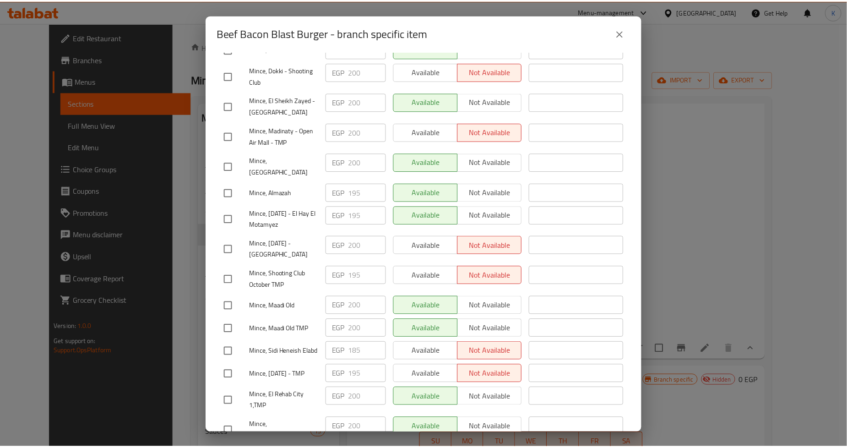
scroll to position [815, 0]
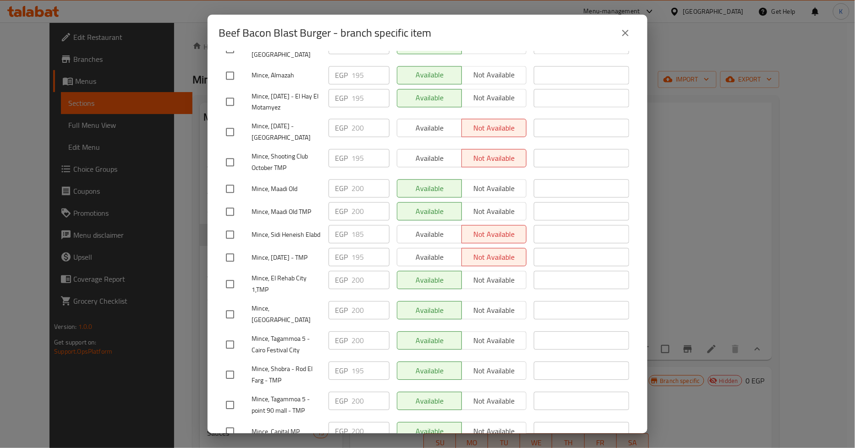
click at [596, 48] on div "Beef Bacon Blast Burger - branch specific item" at bounding box center [427, 33] width 440 height 37
click at [622, 34] on icon "close" at bounding box center [625, 32] width 11 height 11
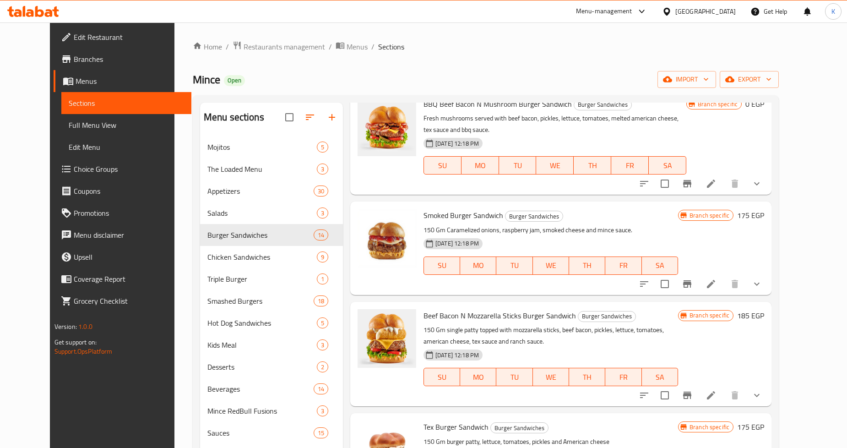
scroll to position [0, 0]
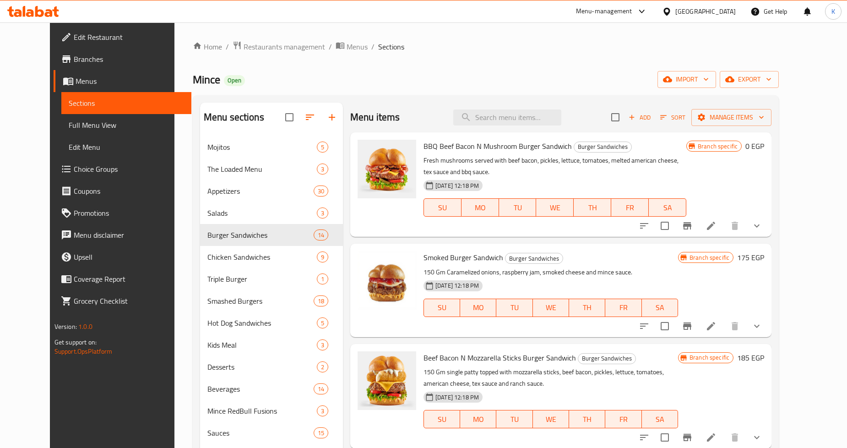
click at [456, 186] on span "[DATE] 12:18 PM" at bounding box center [457, 185] width 51 height 9
click at [763, 230] on icon "show more" at bounding box center [757, 225] width 11 height 11
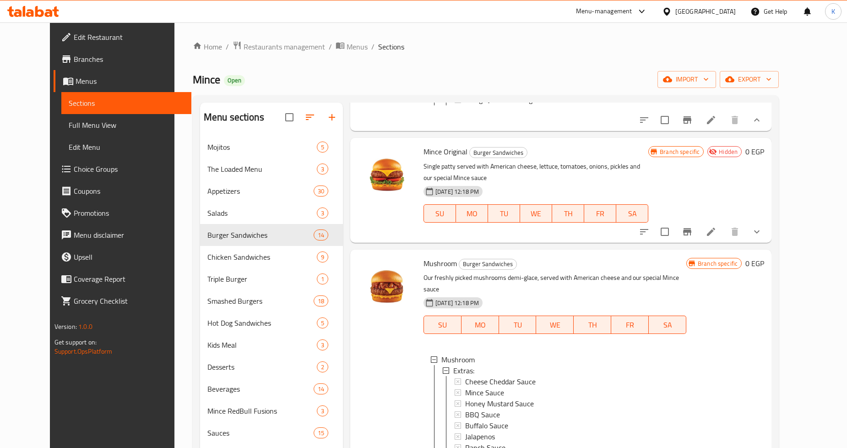
scroll to position [1781, 0]
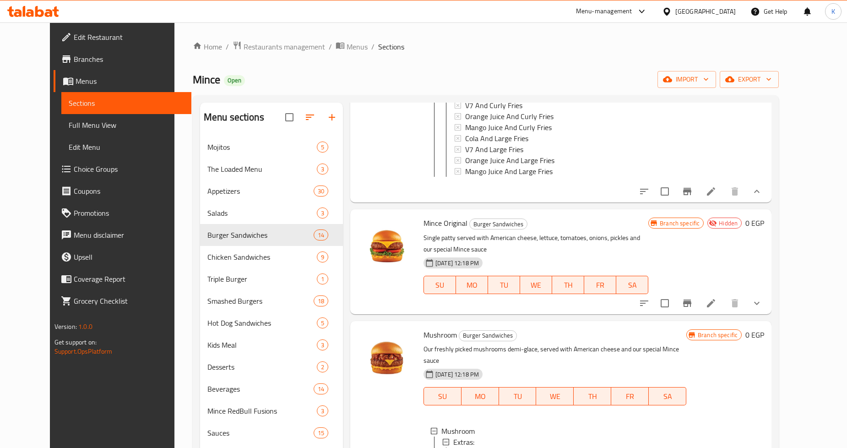
click at [425, 217] on span "Mince Original" at bounding box center [446, 223] width 44 height 14
click at [427, 328] on span "Mushroom" at bounding box center [440, 335] width 33 height 14
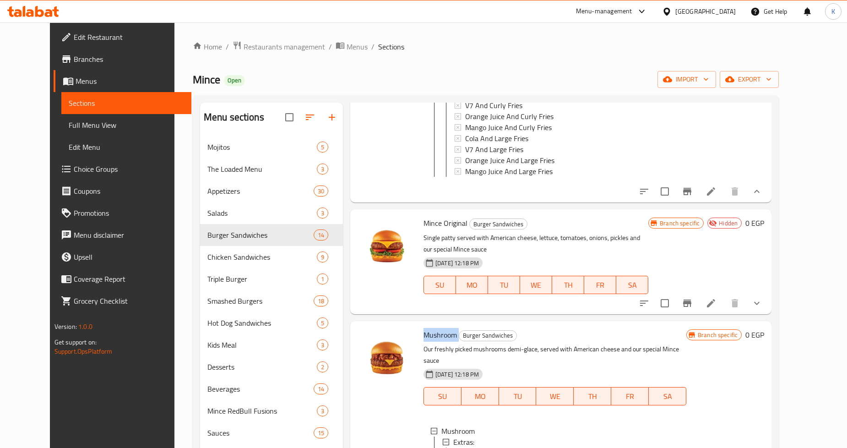
click at [426, 328] on span "Mushroom" at bounding box center [440, 335] width 33 height 14
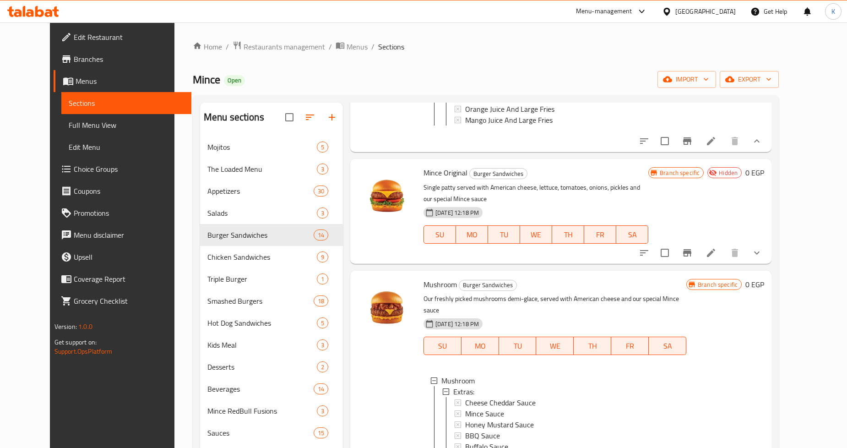
scroll to position [1842, 0]
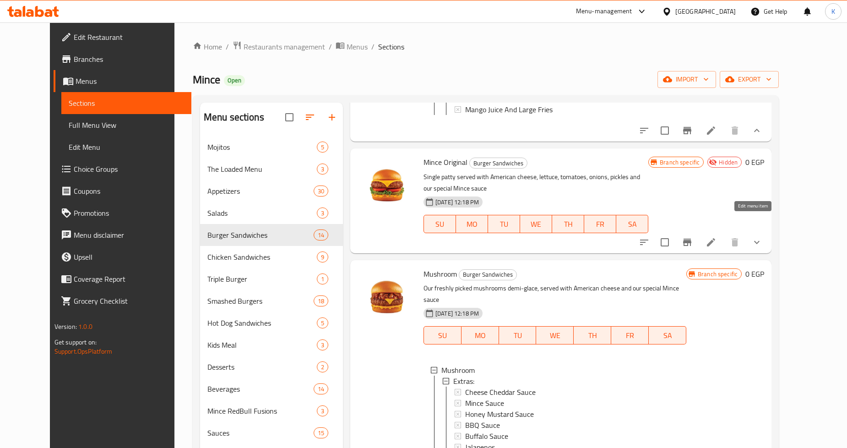
click at [717, 237] on icon at bounding box center [711, 242] width 11 height 11
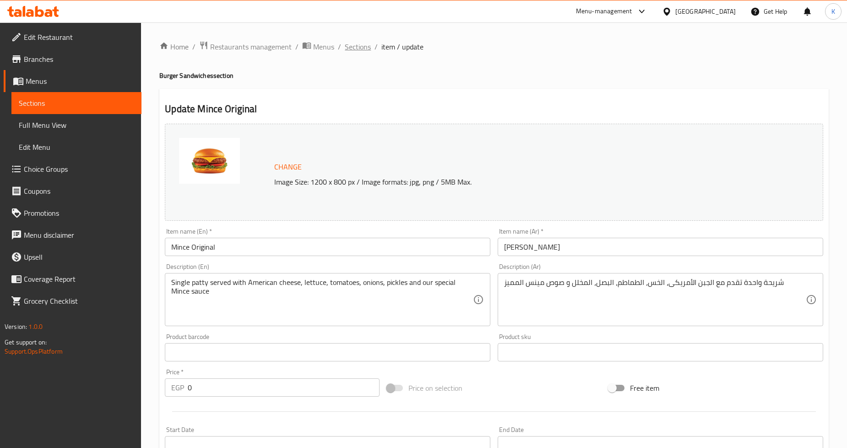
click at [361, 52] on span "Sections" at bounding box center [358, 46] width 26 height 11
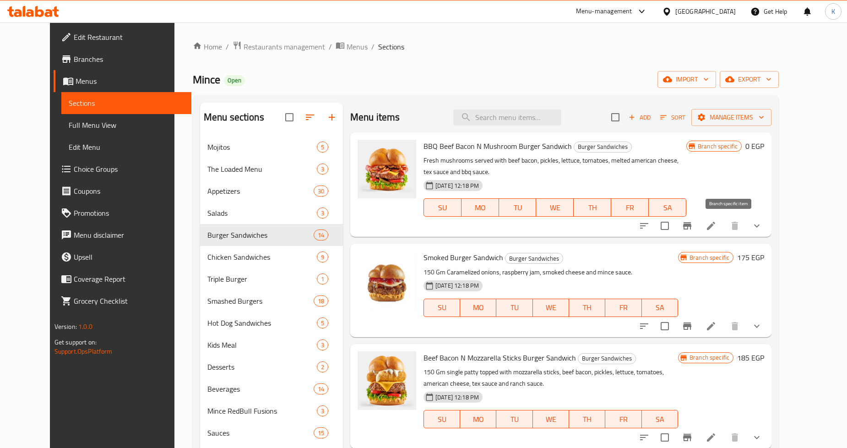
click at [692, 225] on icon "Branch-specific-item" at bounding box center [687, 225] width 8 height 7
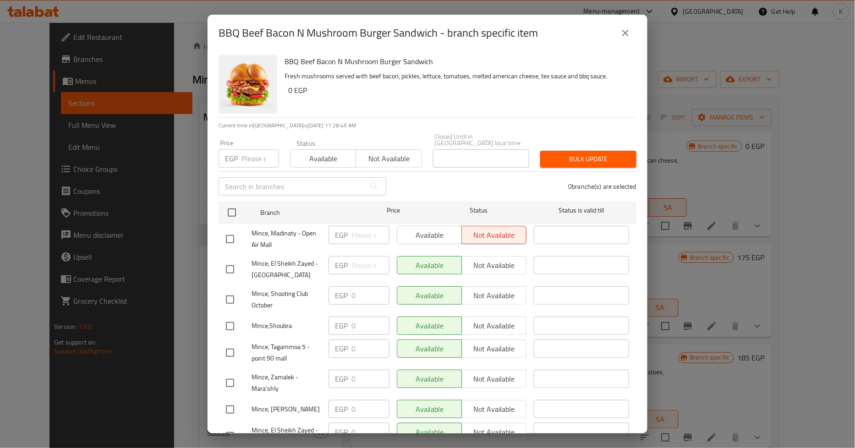
click at [272, 290] on span "Mince, Shooting Club October" at bounding box center [286, 299] width 70 height 23
copy span "Mince, Shooting Club October"
click at [603, 34] on div "BBQ Beef Bacon N Mushroom Burger Sandwich - branch specific item" at bounding box center [427, 33] width 418 height 22
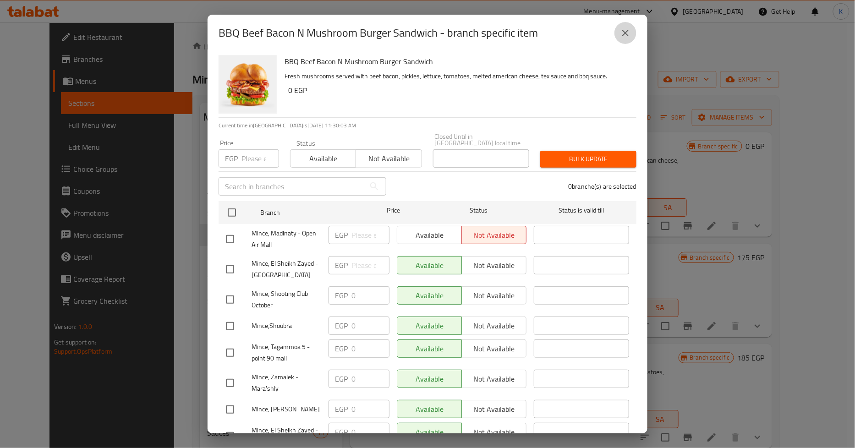
click at [621, 27] on icon "close" at bounding box center [625, 32] width 11 height 11
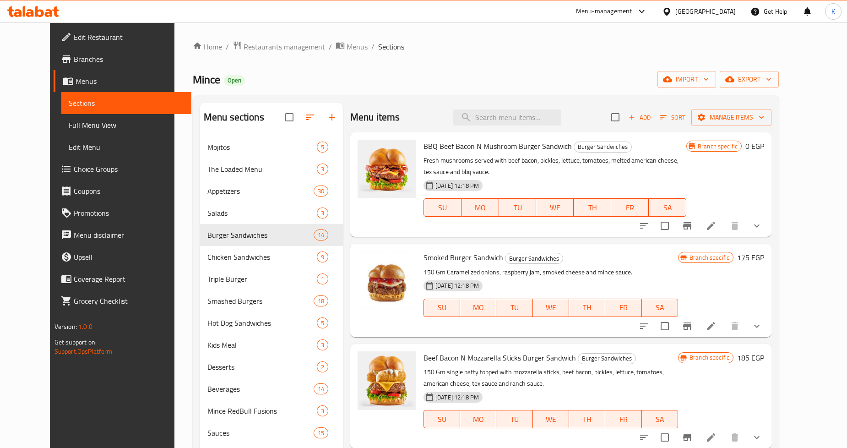
click at [768, 222] on button "show more" at bounding box center [757, 226] width 22 height 22
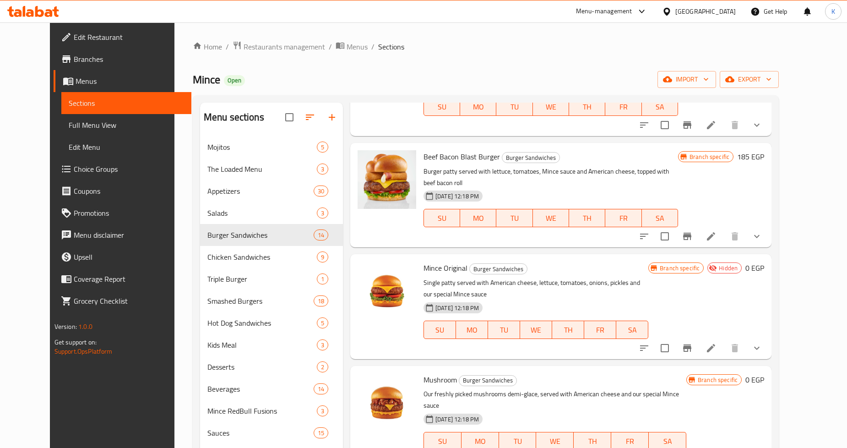
scroll to position [1425, 0]
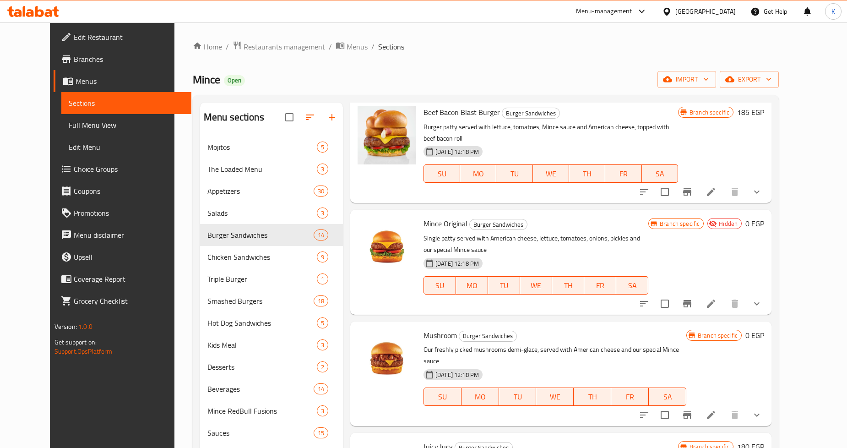
click at [768, 293] on button "show more" at bounding box center [757, 304] width 22 height 22
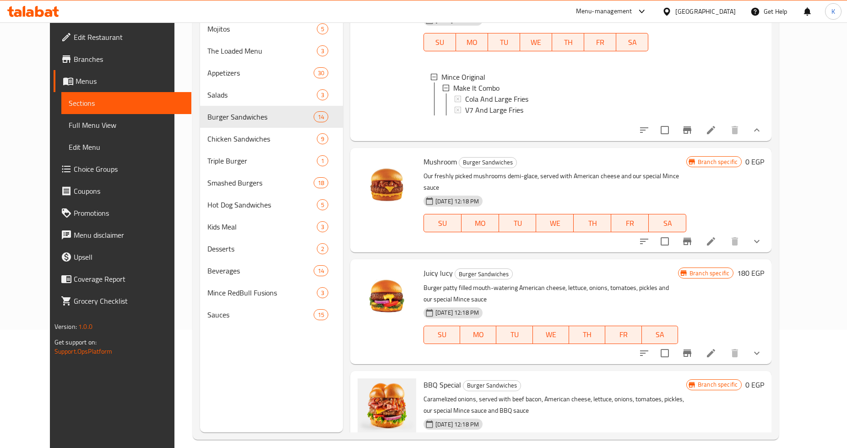
scroll to position [128, 0]
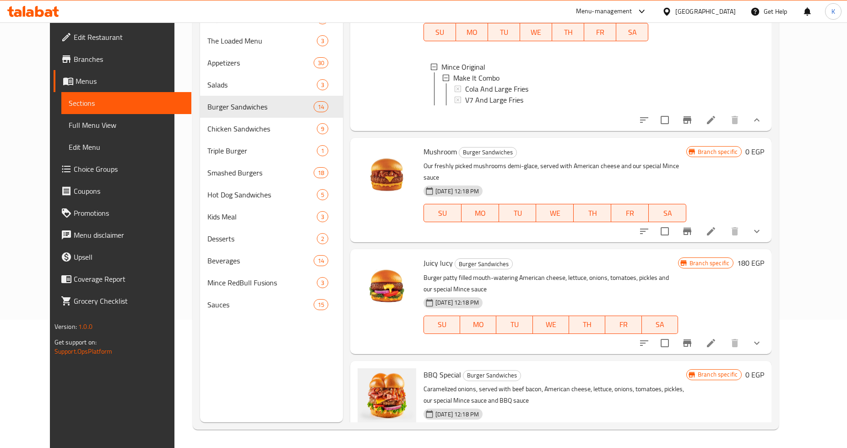
click at [763, 448] on icon "show more" at bounding box center [757, 454] width 11 height 11
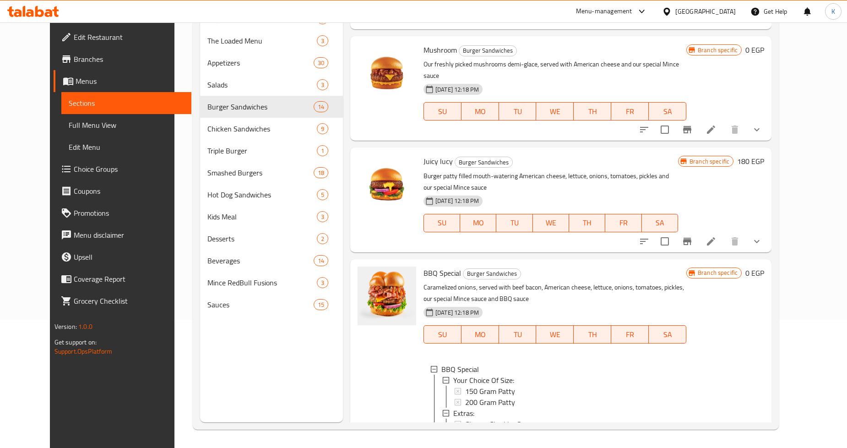
scroll to position [1601, 0]
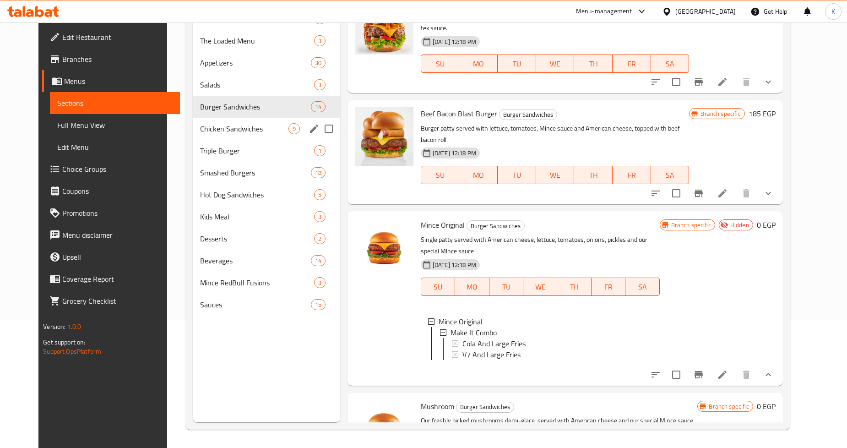
click at [214, 120] on div "Chicken Sandwiches 9" at bounding box center [266, 129] width 147 height 22
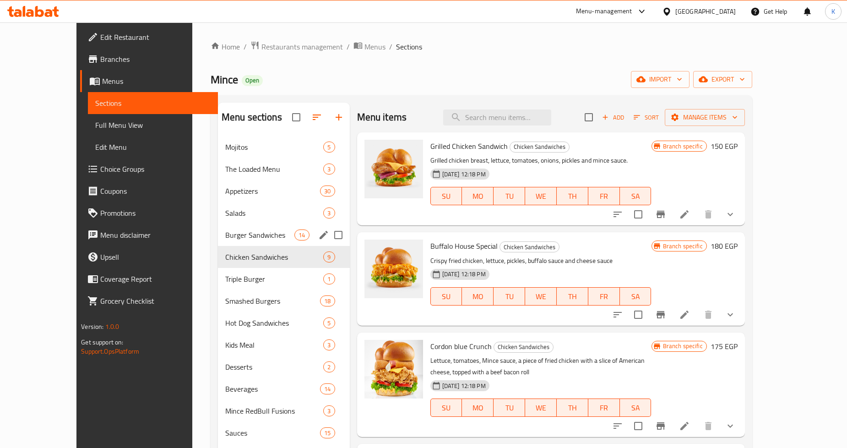
click at [282, 241] on div "Burger Sandwiches 14" at bounding box center [284, 235] width 132 height 22
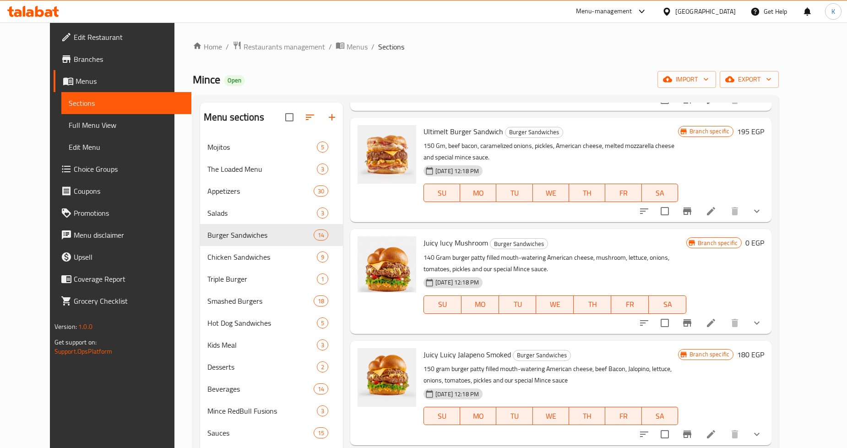
scroll to position [560, 0]
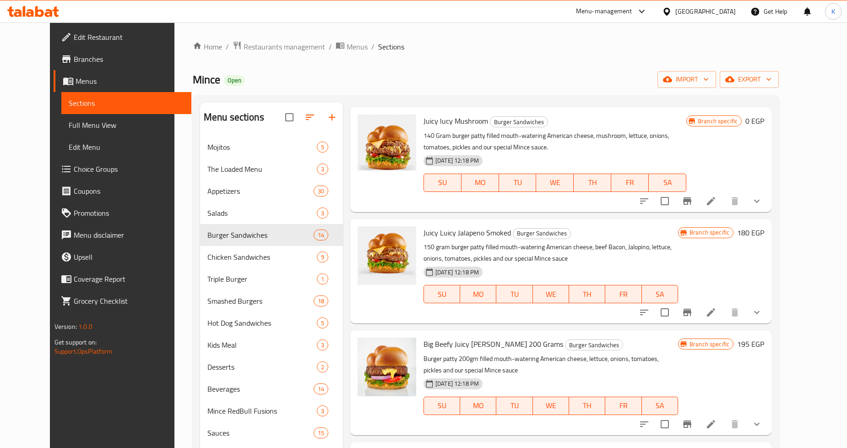
click at [763, 206] on icon "show more" at bounding box center [757, 201] width 11 height 11
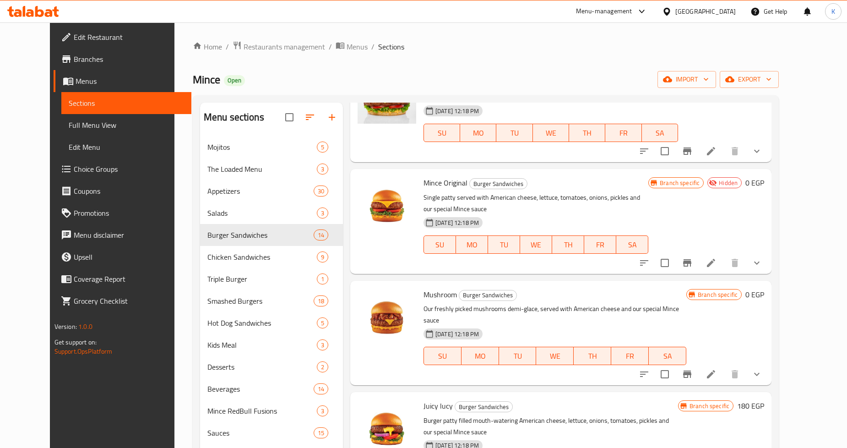
scroll to position [1473, 0]
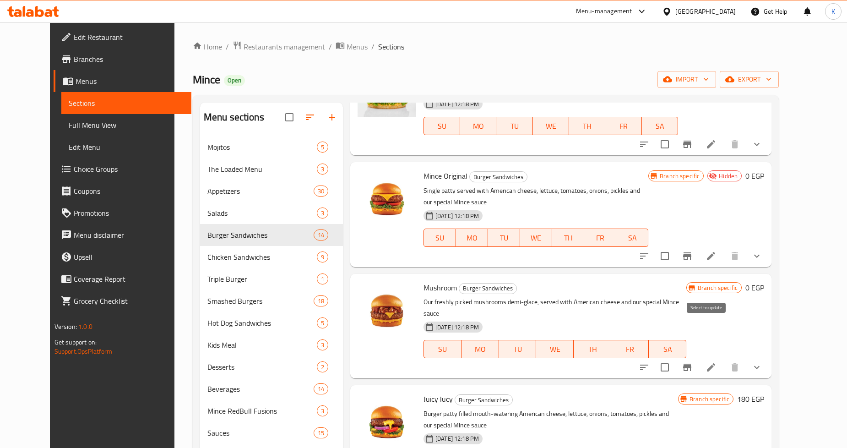
click at [675, 358] on input "checkbox" at bounding box center [664, 367] width 19 height 19
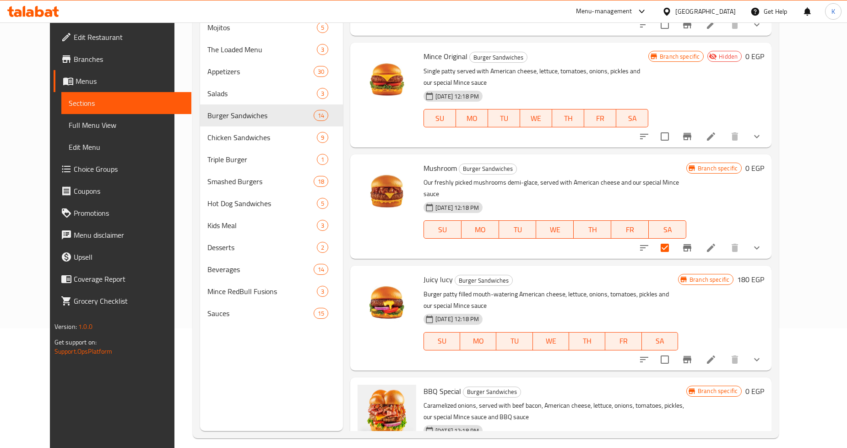
scroll to position [128, 0]
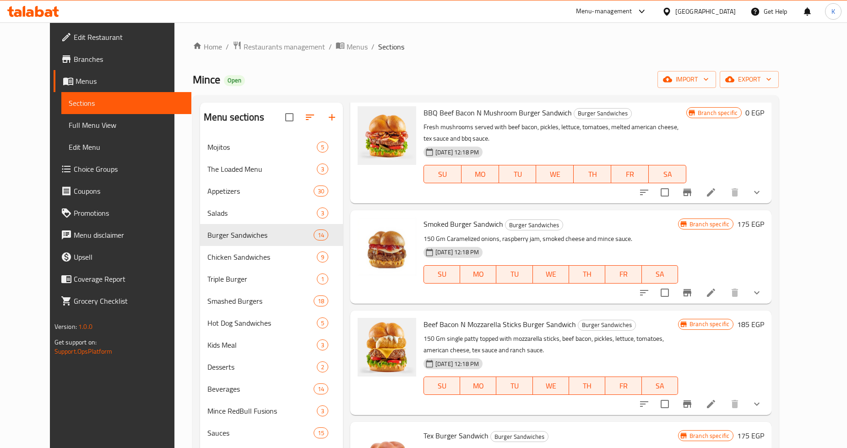
scroll to position [0, 0]
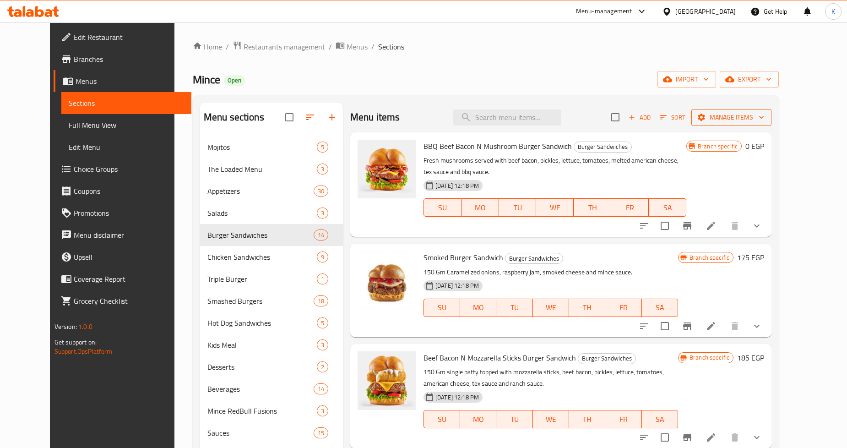
click at [764, 120] on span "Manage items" at bounding box center [731, 117] width 65 height 11
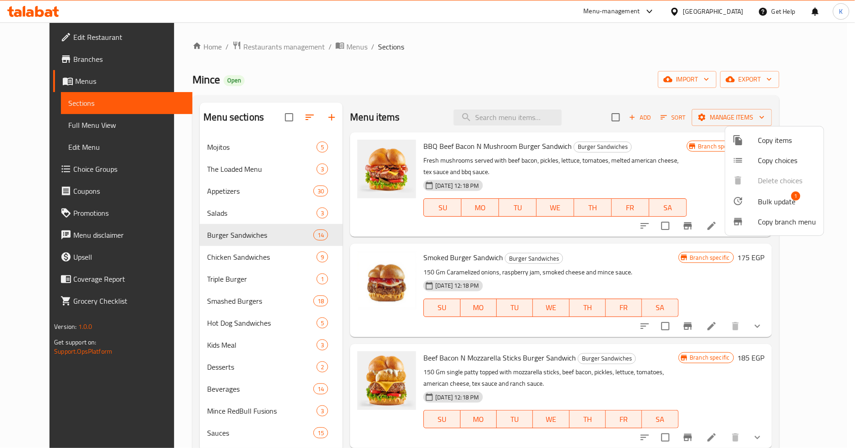
click at [763, 206] on span "Bulk update" at bounding box center [777, 201] width 38 height 11
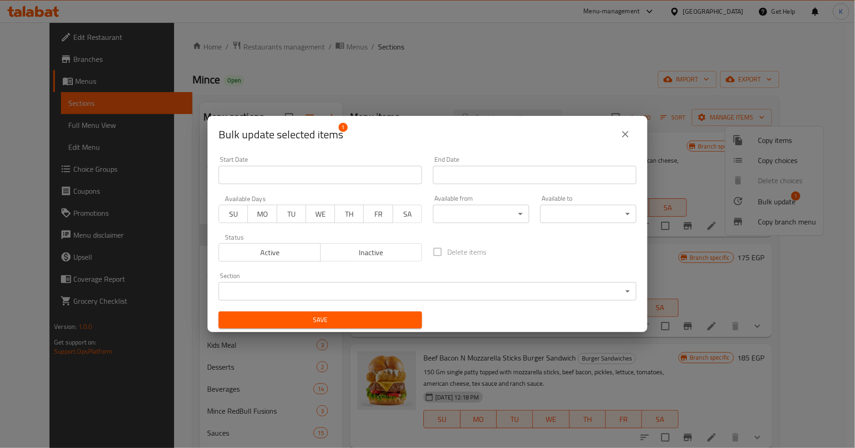
click at [344, 246] on span "Inactive" at bounding box center [371, 252] width 94 height 13
click at [344, 322] on span "Save" at bounding box center [320, 319] width 189 height 11
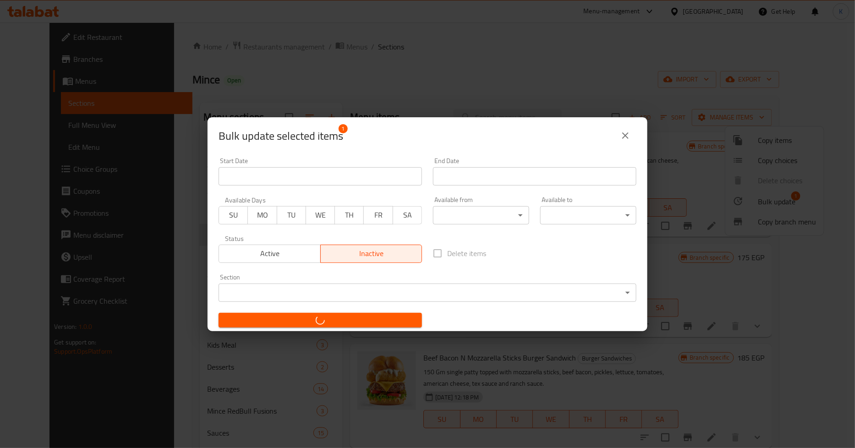
checkbox input "false"
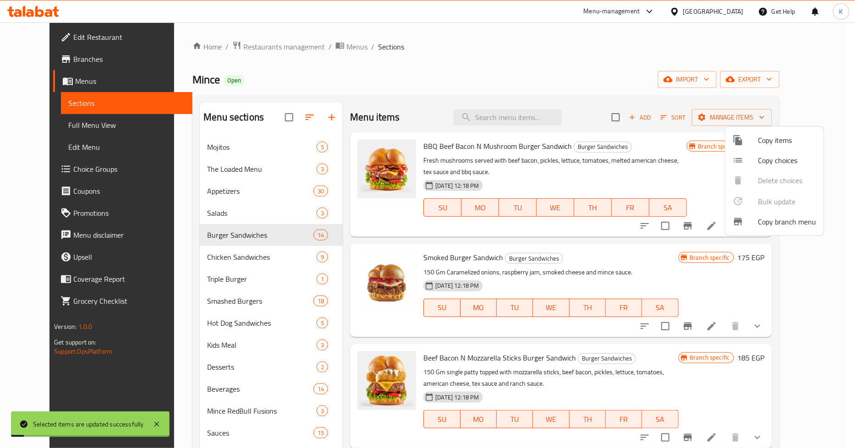
click at [599, 107] on div at bounding box center [427, 224] width 855 height 448
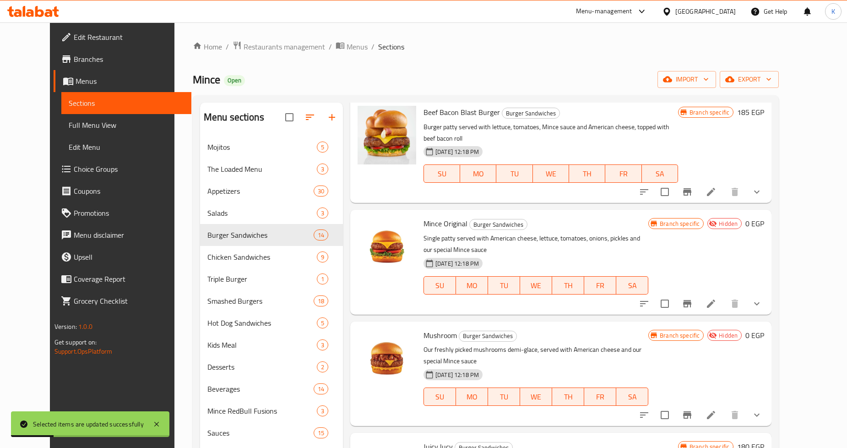
scroll to position [1476, 0]
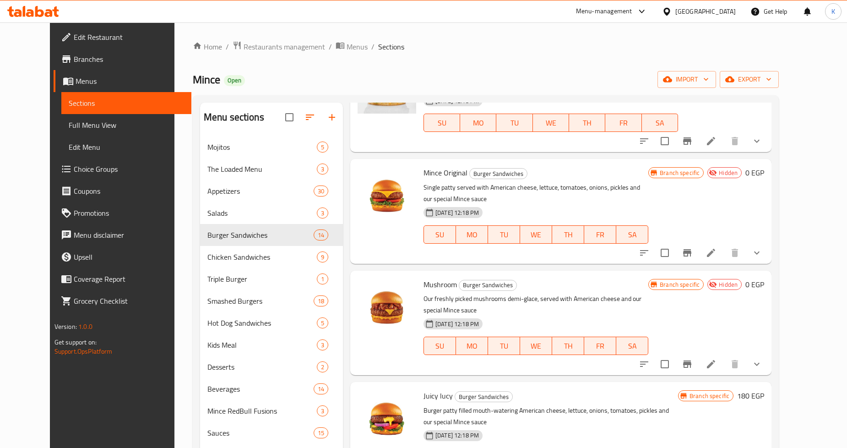
click at [717, 359] on icon at bounding box center [711, 364] width 11 height 11
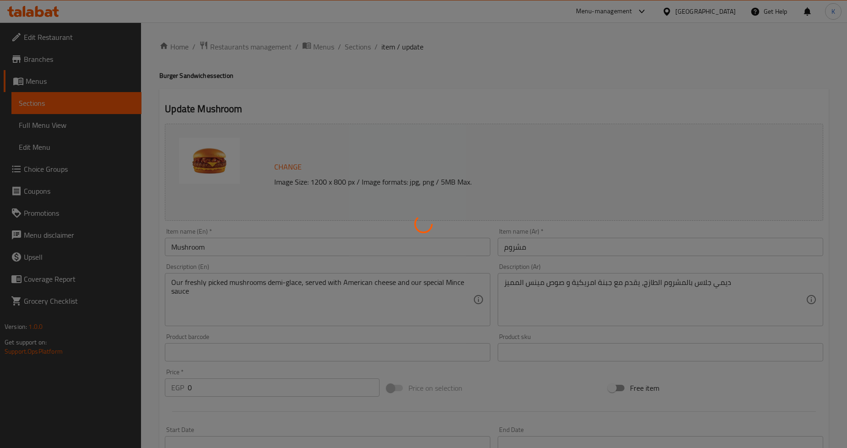
type input "الإضافات:"
type input "0"
type input "11"
type input "كومبو"
type input "0"
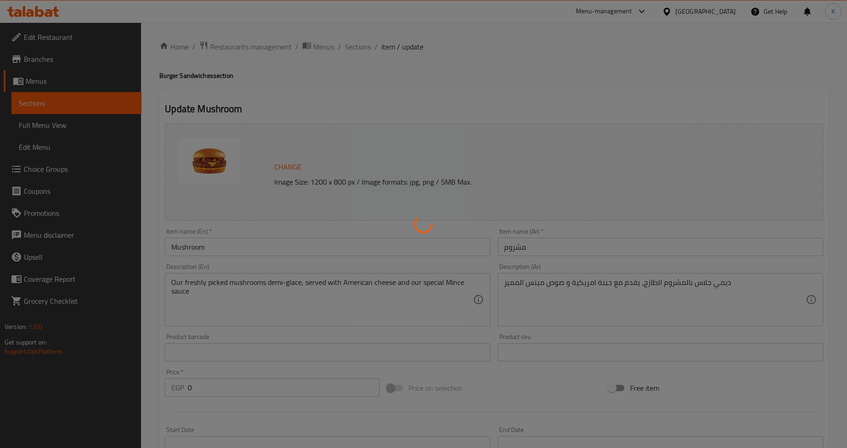
type input "1"
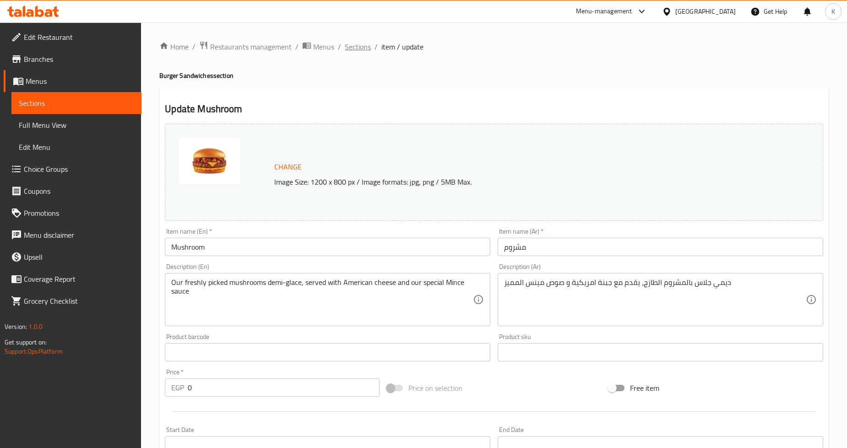
click at [358, 47] on span "Sections" at bounding box center [358, 46] width 26 height 11
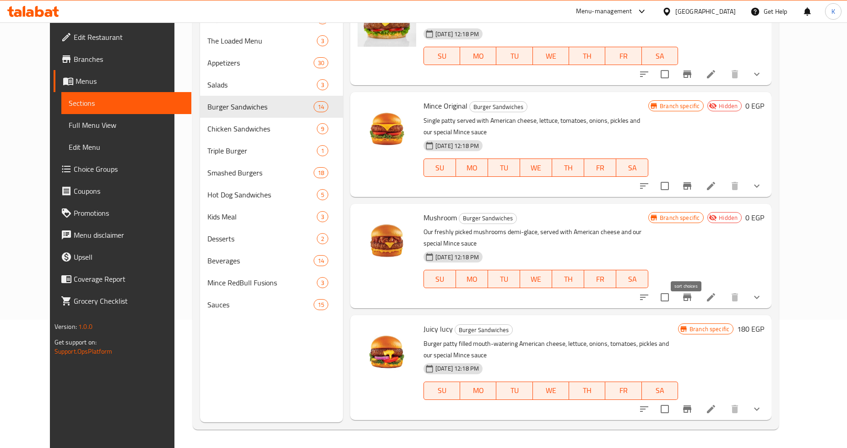
scroll to position [953, 0]
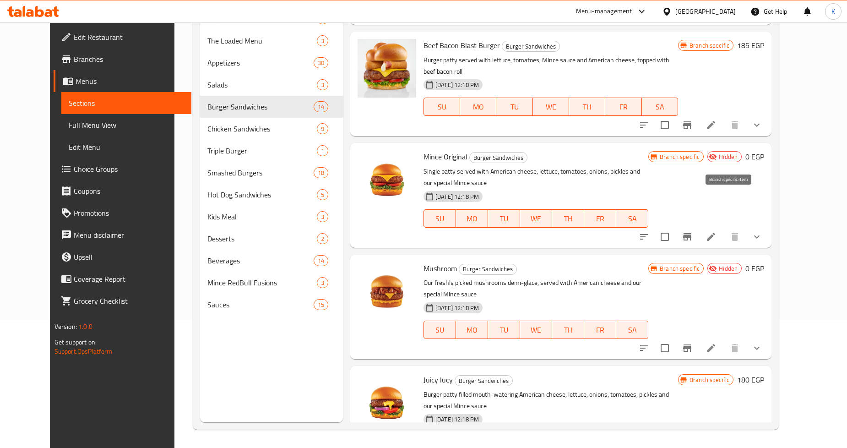
click at [692, 233] on icon "Branch-specific-item" at bounding box center [687, 236] width 8 height 7
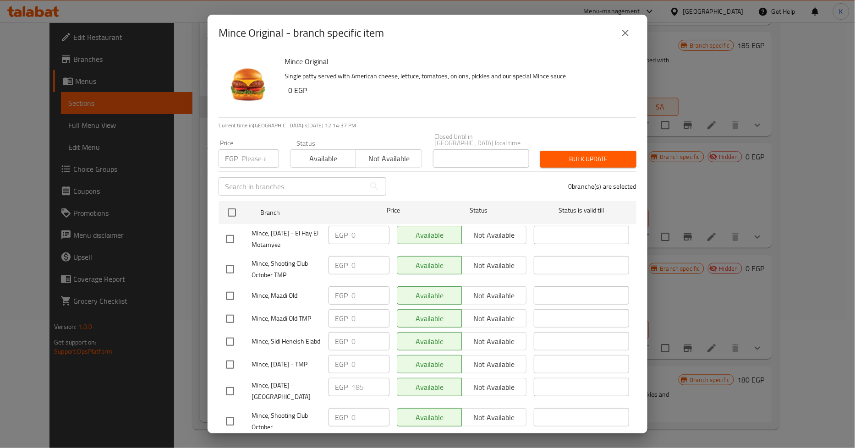
click at [626, 37] on icon "close" at bounding box center [625, 32] width 11 height 11
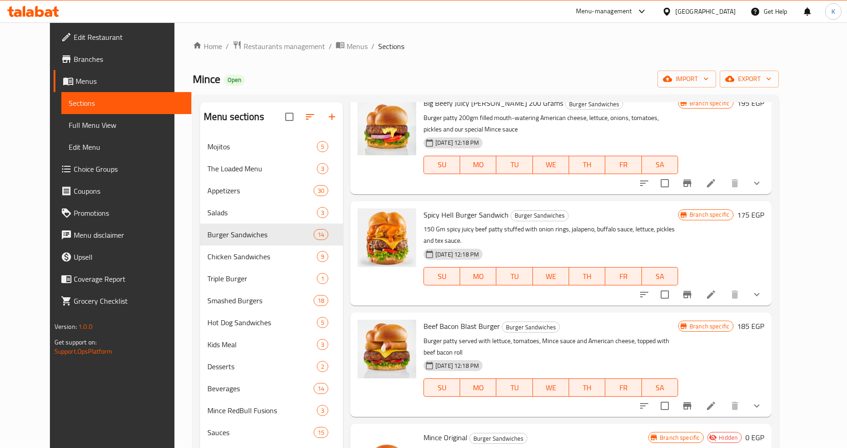
scroll to position [0, 0]
click at [244, 44] on span "Restaurants management" at bounding box center [285, 46] width 82 height 11
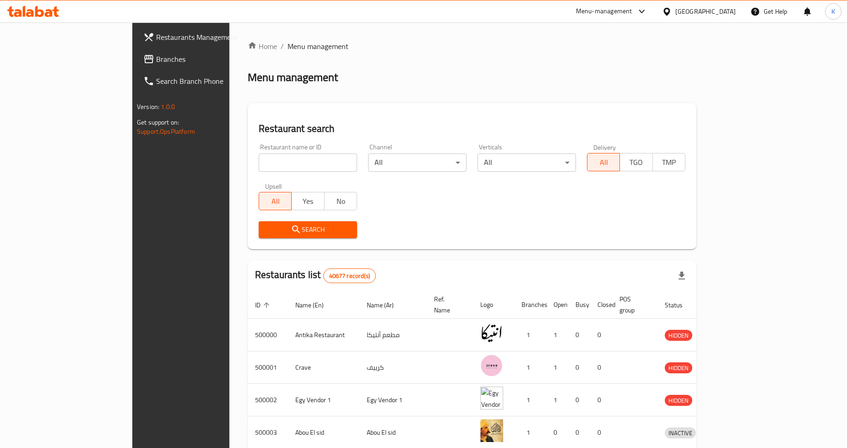
click at [259, 170] on input "search" at bounding box center [308, 162] width 98 height 18
click at [136, 65] on link "Branches" at bounding box center [205, 59] width 138 height 22
click at [272, 159] on input "search" at bounding box center [308, 162] width 98 height 18
type input "PEKING"
click button "Search" at bounding box center [308, 229] width 98 height 17
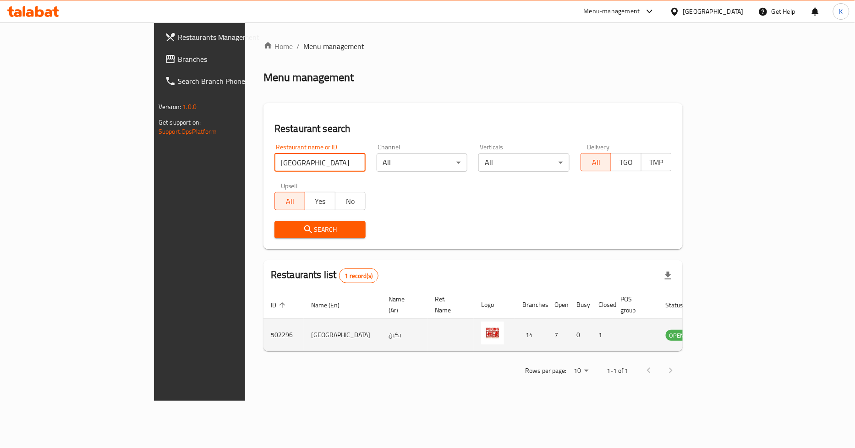
click at [263, 324] on td "502296" at bounding box center [283, 335] width 40 height 33
copy td "502296"
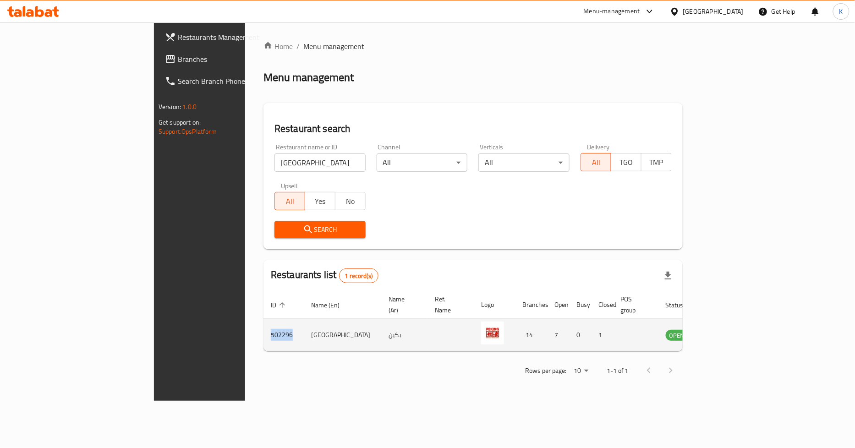
click at [725, 329] on icon "enhanced table" at bounding box center [719, 334] width 11 height 11
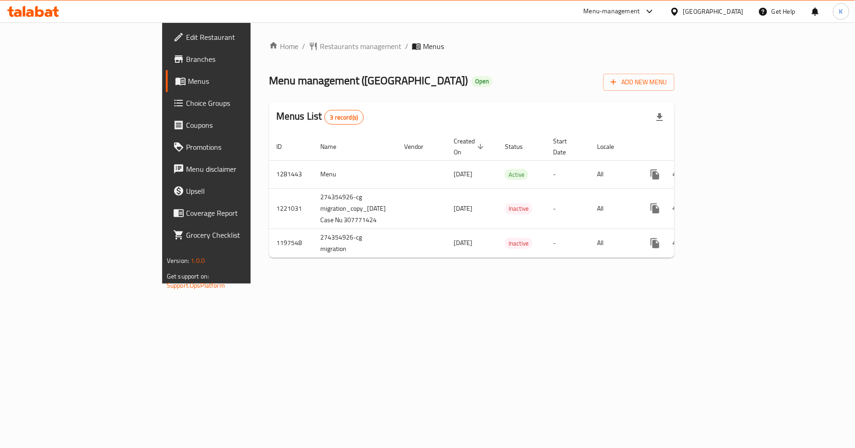
click at [186, 57] on span "Branches" at bounding box center [242, 59] width 112 height 11
